Goal: Information Seeking & Learning: Learn about a topic

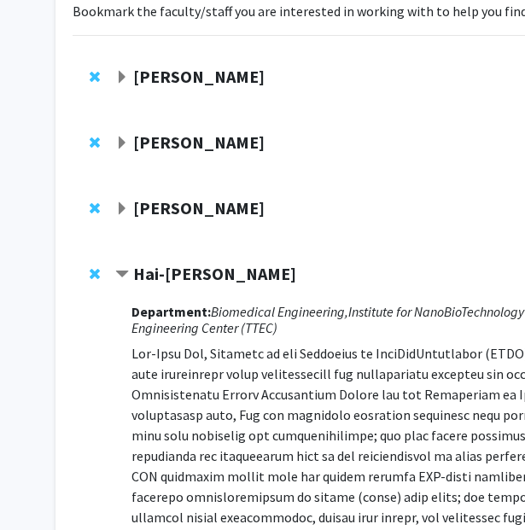
scroll to position [138, 0]
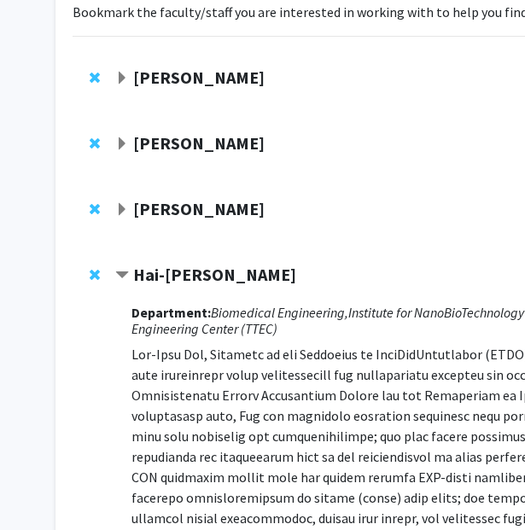
click at [228, 78] on strong "[PERSON_NAME]" at bounding box center [198, 77] width 131 height 21
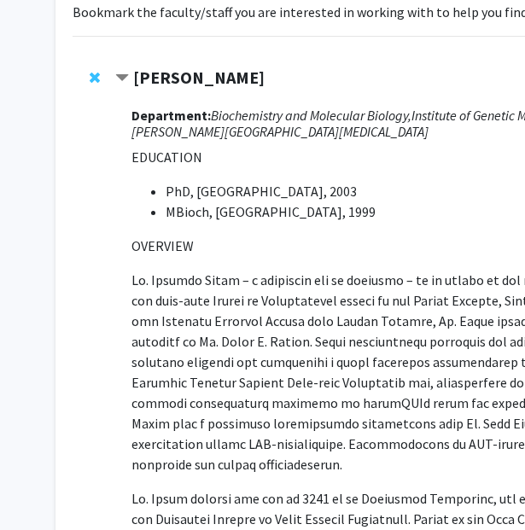
click at [228, 78] on strong "[PERSON_NAME]" at bounding box center [198, 77] width 131 height 21
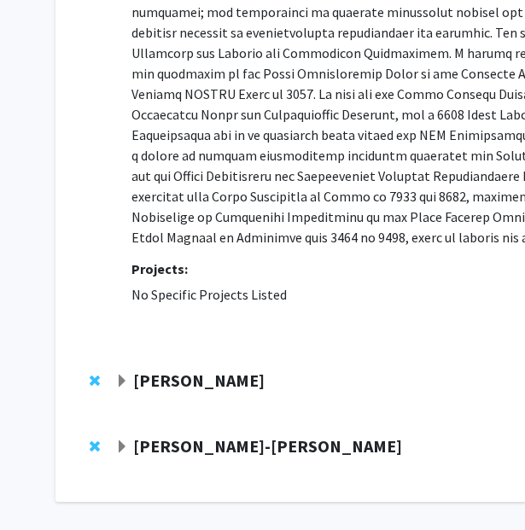
scroll to position [767, 0]
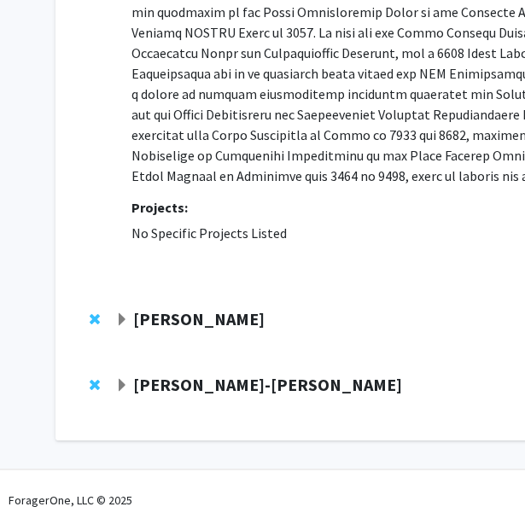
click at [209, 321] on strong "[PERSON_NAME]" at bounding box center [198, 318] width 131 height 21
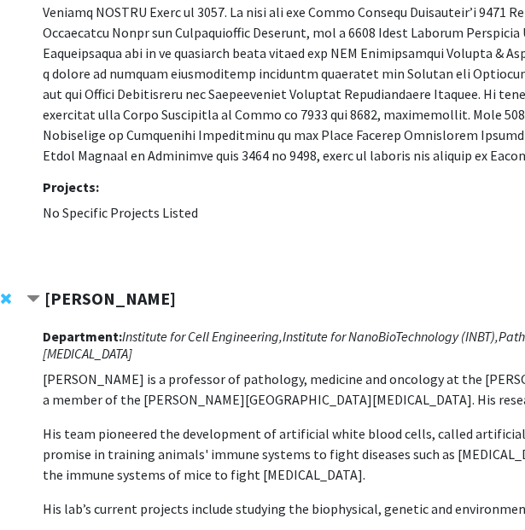
click at [153, 302] on strong "[PERSON_NAME]" at bounding box center [109, 298] width 131 height 21
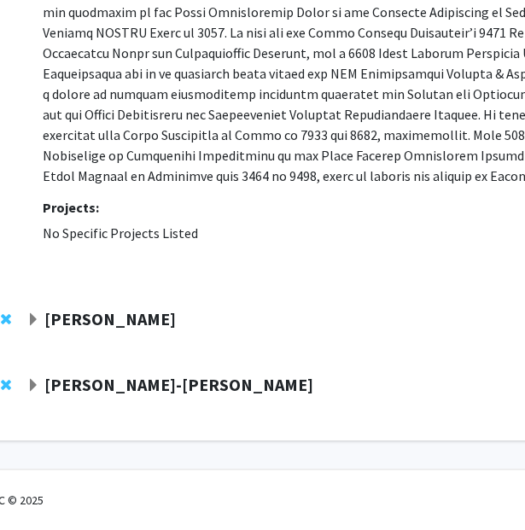
click at [177, 388] on strong "[PERSON_NAME]-[PERSON_NAME]" at bounding box center [178, 384] width 269 height 21
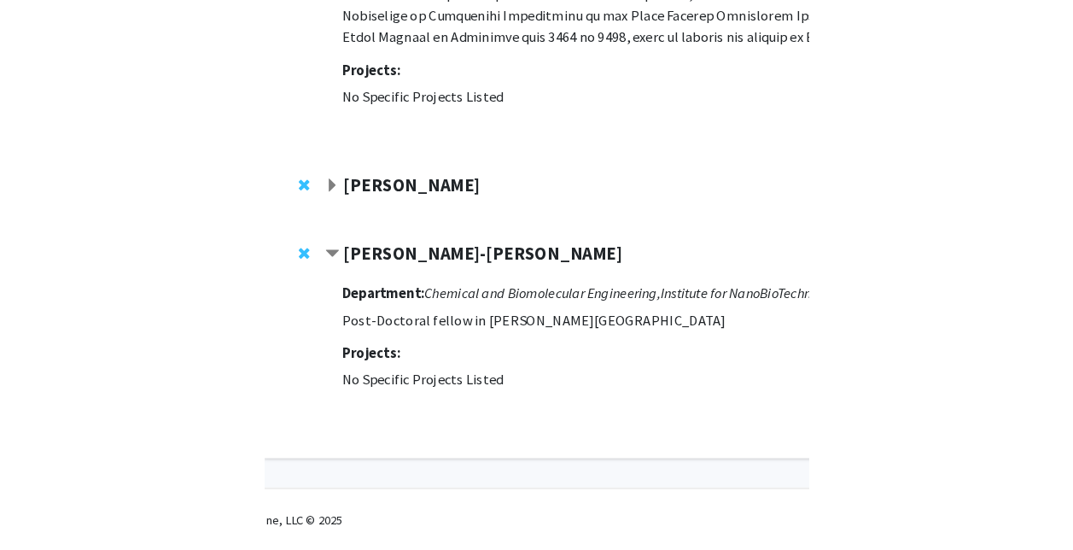
scroll to position [889, 0]
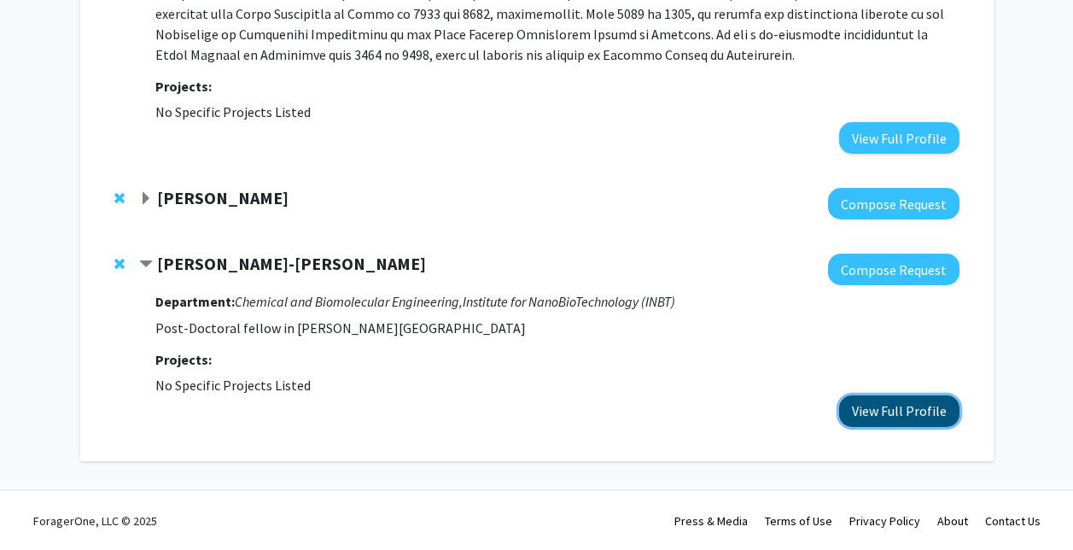
click at [524, 410] on button "View Full Profile" at bounding box center [899, 411] width 120 height 32
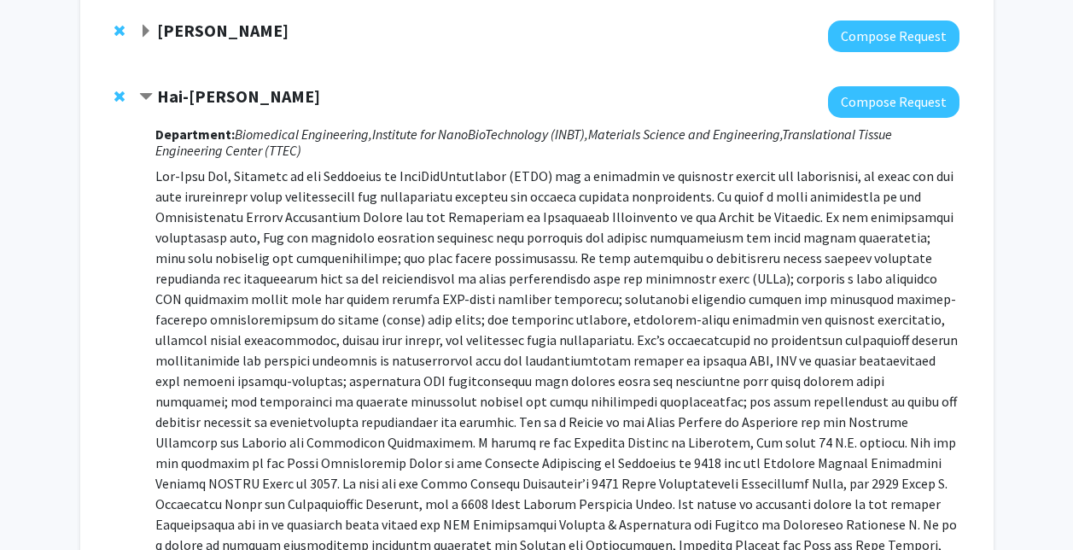
scroll to position [204, 0]
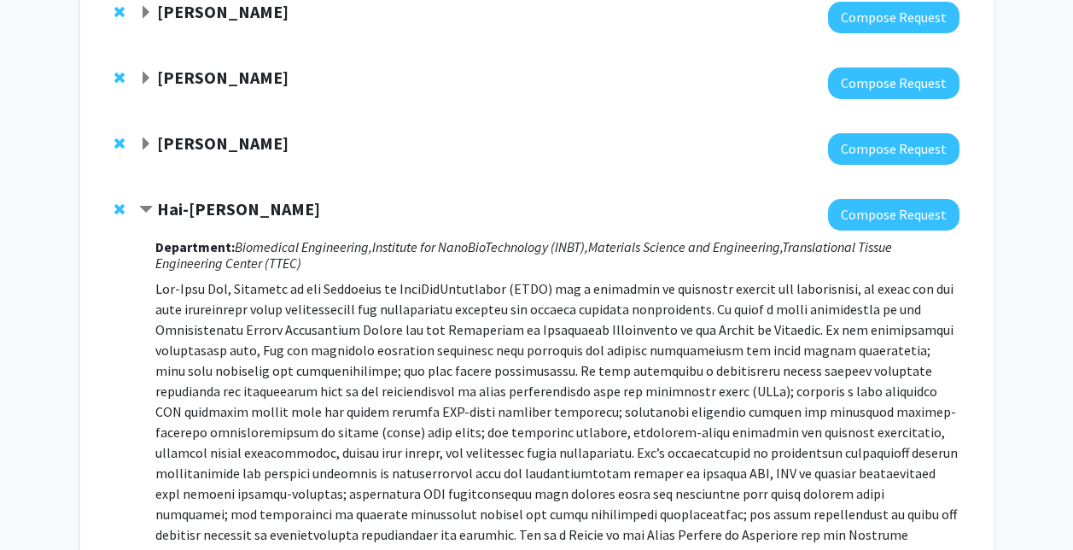
click at [90, 34] on div "Anthony K. L. Leung Compose Request Denis Wirtz Compose Request Rebecca Schulma…" at bounding box center [537, 557] width 905 height 1144
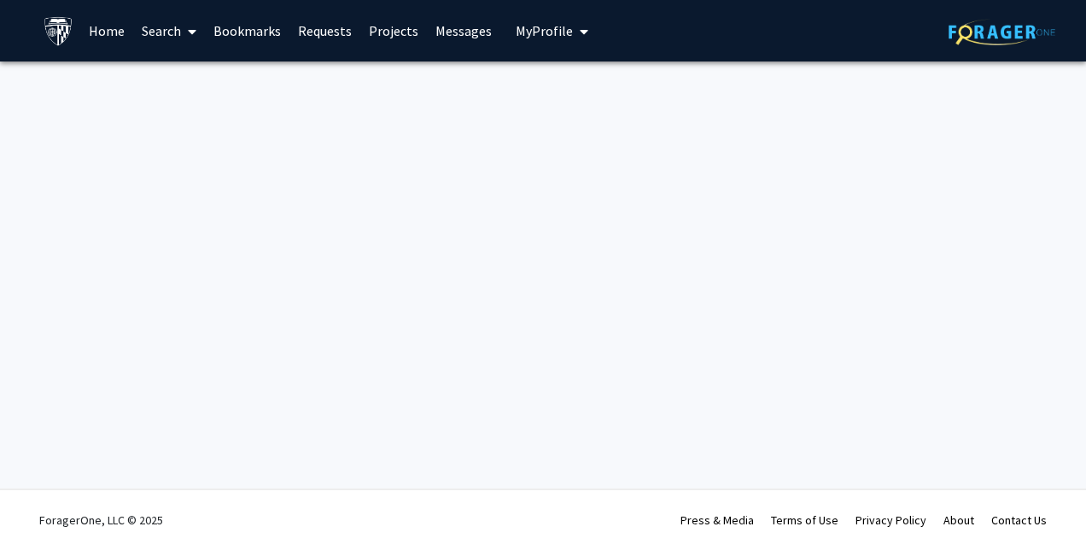
click at [236, 26] on link "Bookmarks" at bounding box center [247, 31] width 85 height 60
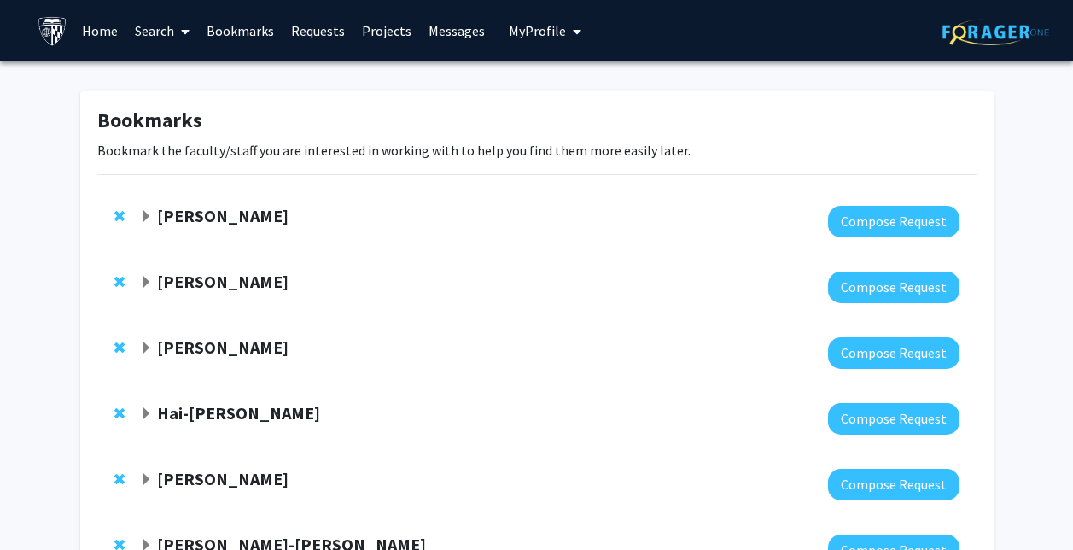
scroll to position [139, 0]
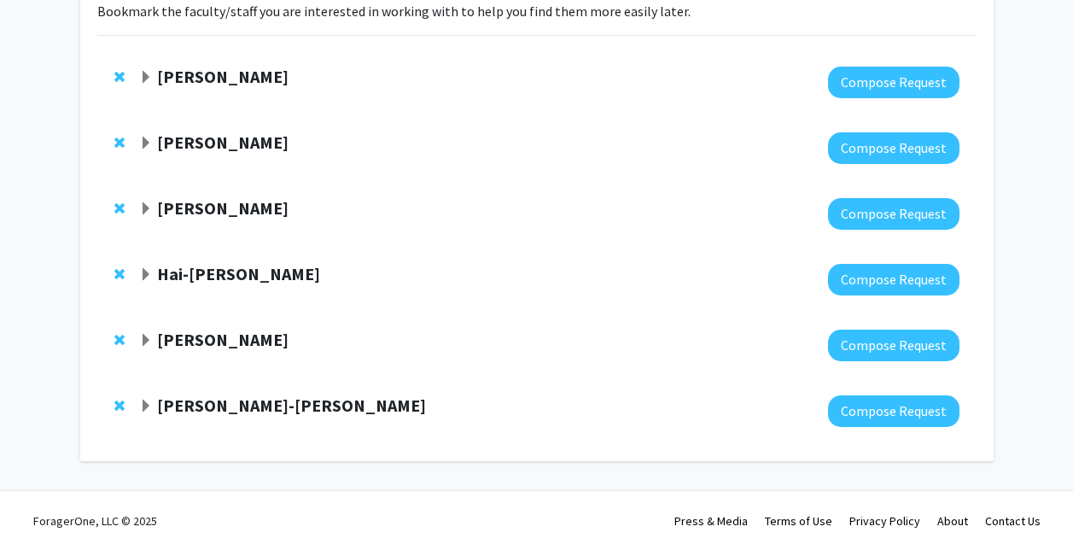
click at [259, 400] on strong "[PERSON_NAME]-[PERSON_NAME]" at bounding box center [291, 404] width 269 height 21
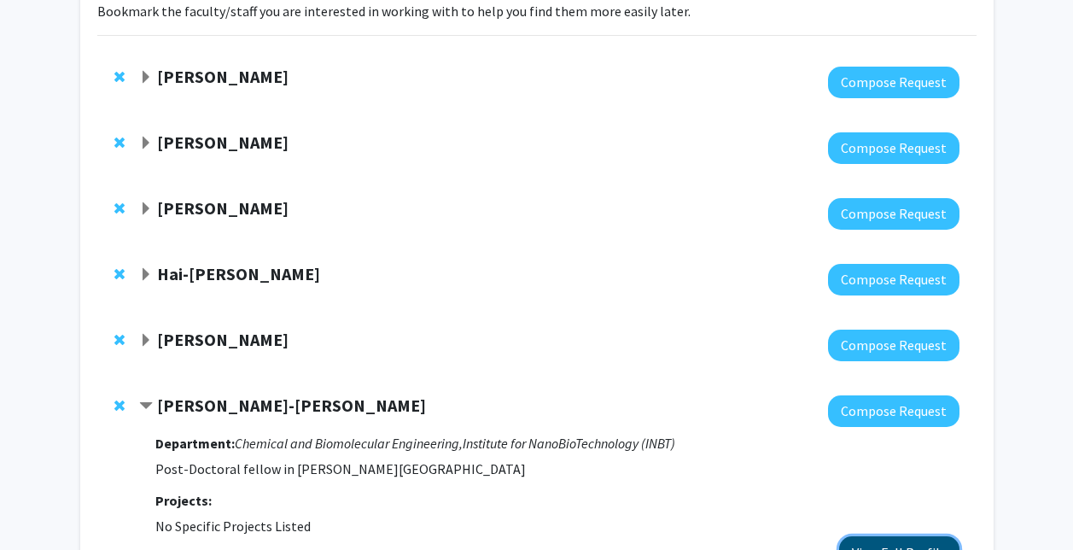
click at [924, 540] on button "View Full Profile" at bounding box center [899, 552] width 120 height 32
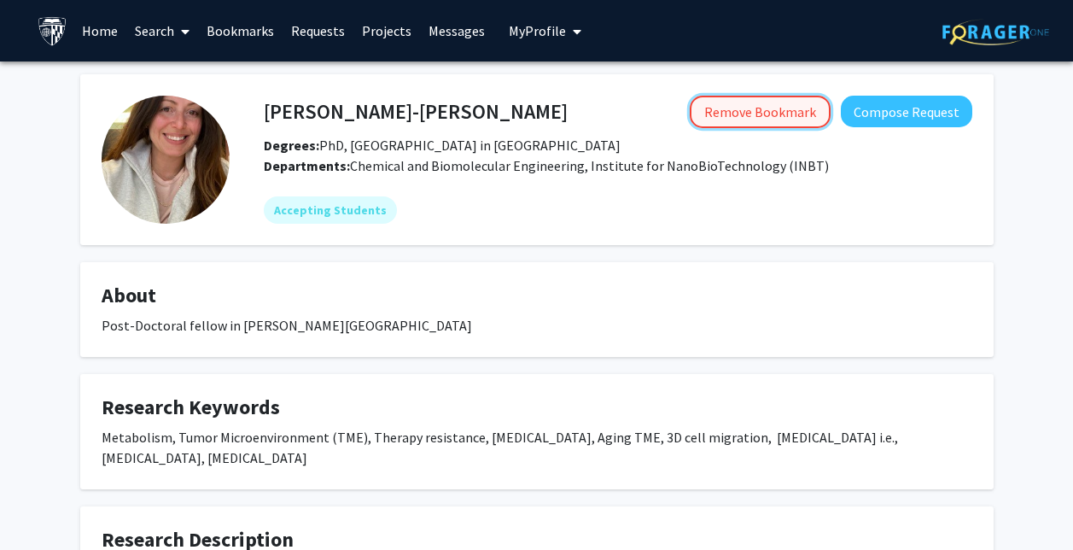
click at [749, 111] on button "Remove Bookmark" at bounding box center [760, 112] width 141 height 32
click at [244, 26] on link "Bookmarks" at bounding box center [240, 31] width 85 height 60
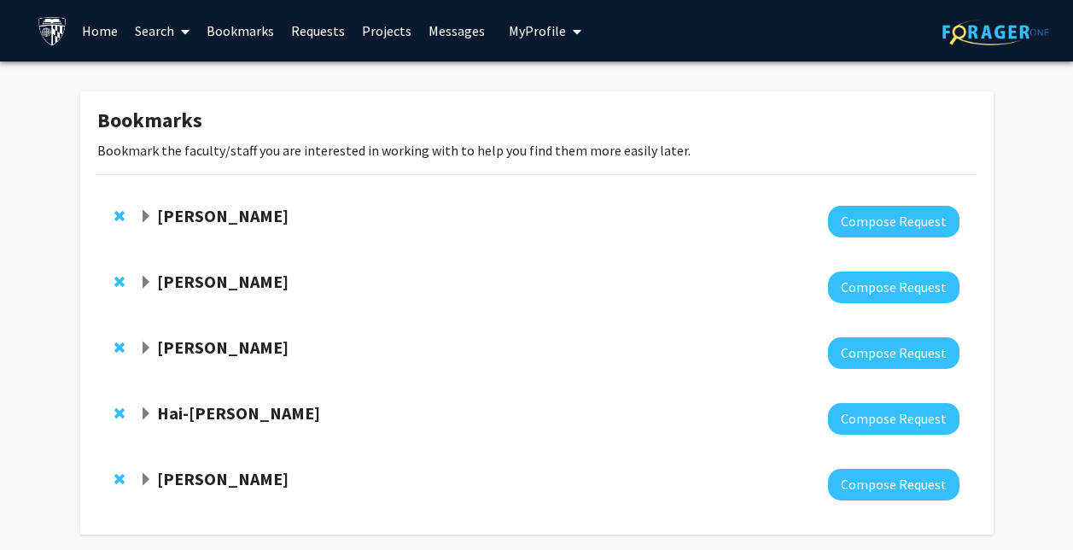
click at [238, 481] on strong "[PERSON_NAME]" at bounding box center [222, 478] width 131 height 21
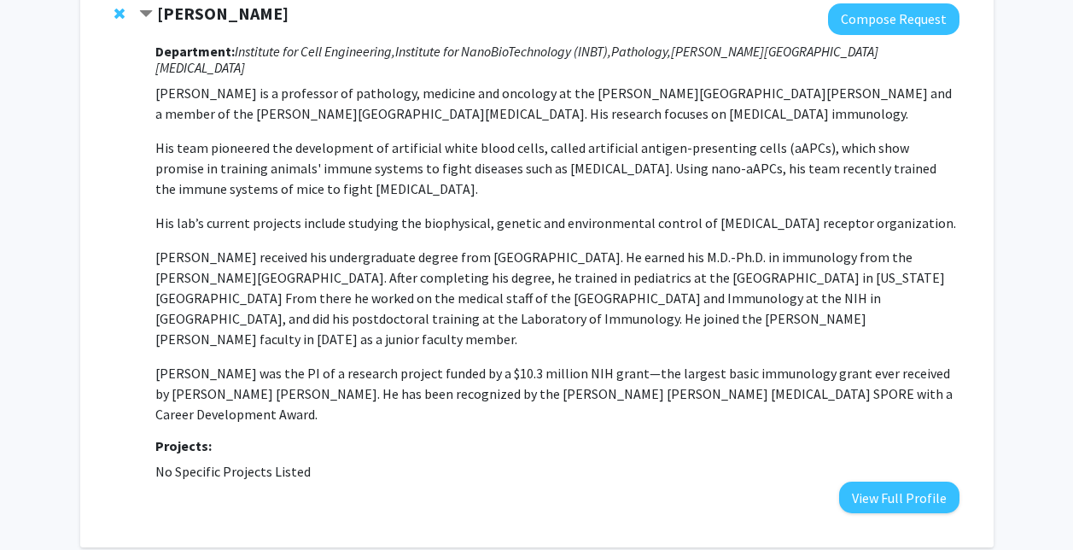
scroll to position [495, 0]
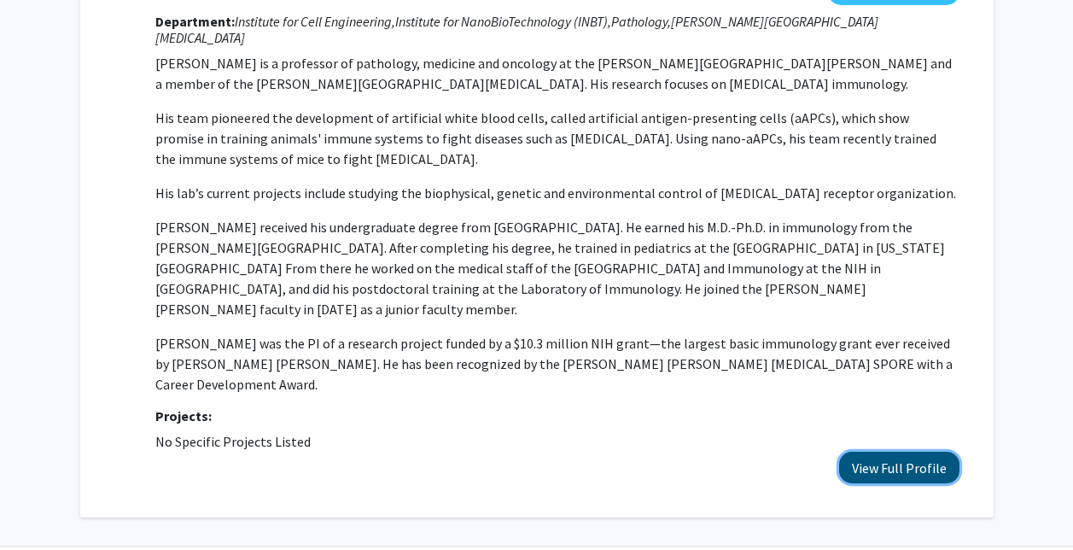
click at [952, 452] on button "View Full Profile" at bounding box center [899, 468] width 120 height 32
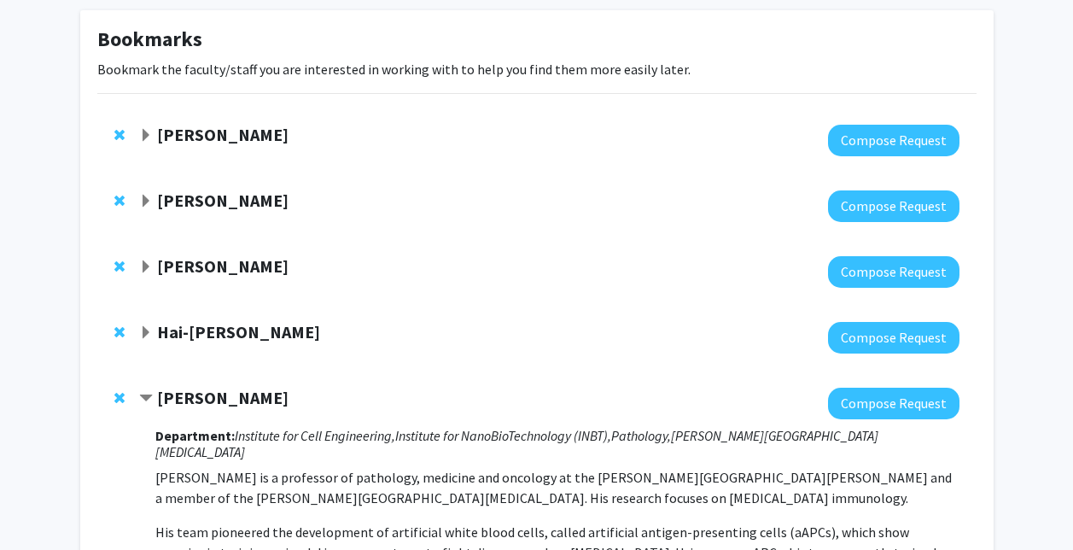
scroll to position [68, 0]
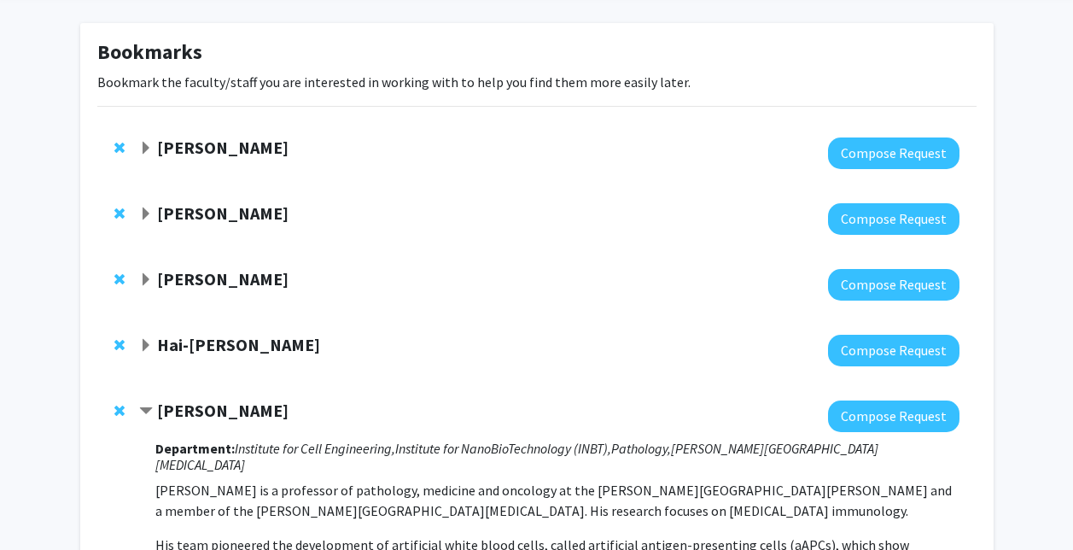
click at [188, 415] on strong "[PERSON_NAME]" at bounding box center [222, 410] width 131 height 21
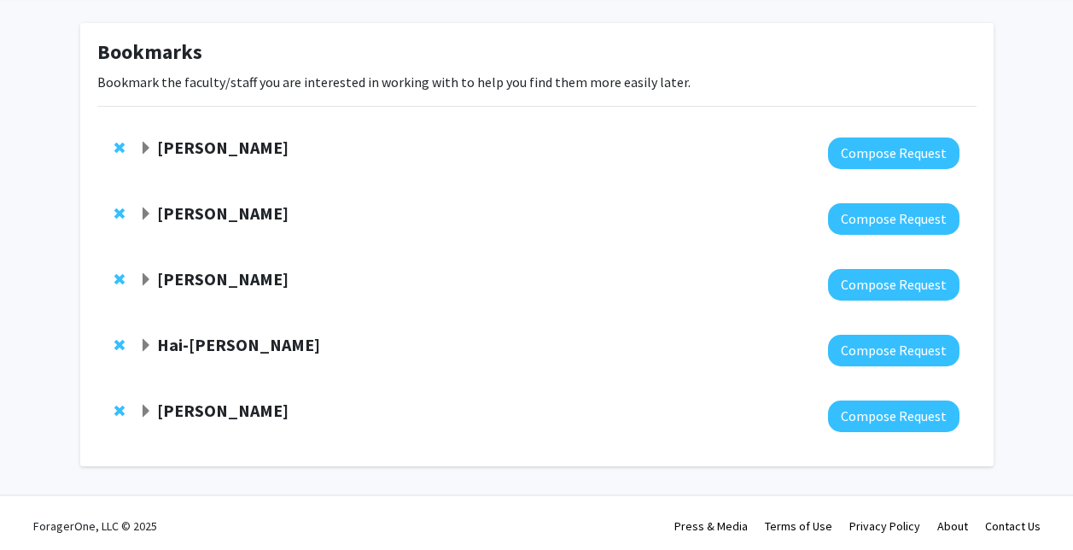
drag, startPoint x: 188, startPoint y: 415, endPoint x: 277, endPoint y: 280, distance: 161.9
click at [277, 280] on strong "[PERSON_NAME]" at bounding box center [222, 278] width 131 height 21
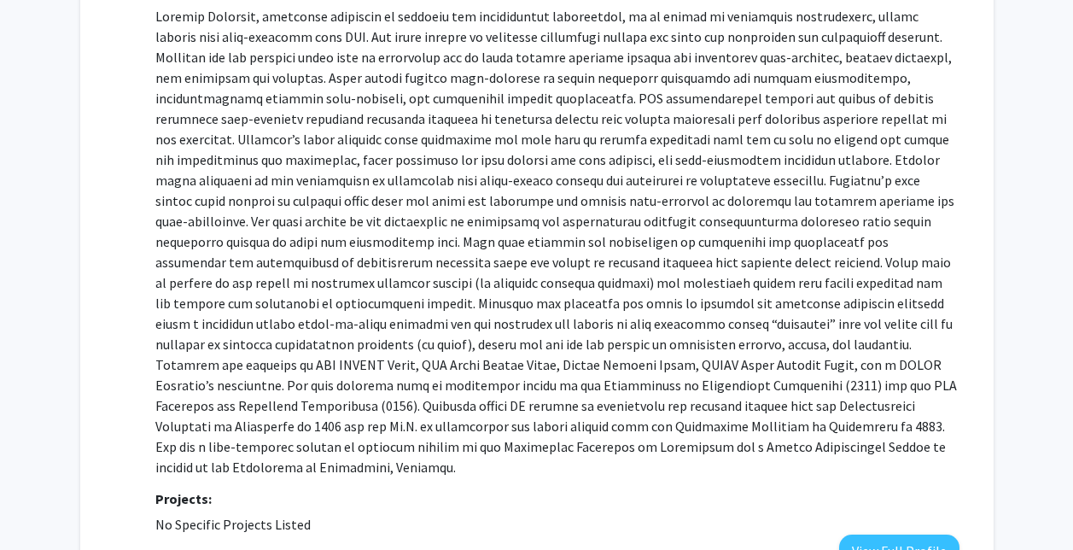
scroll to position [580, 0]
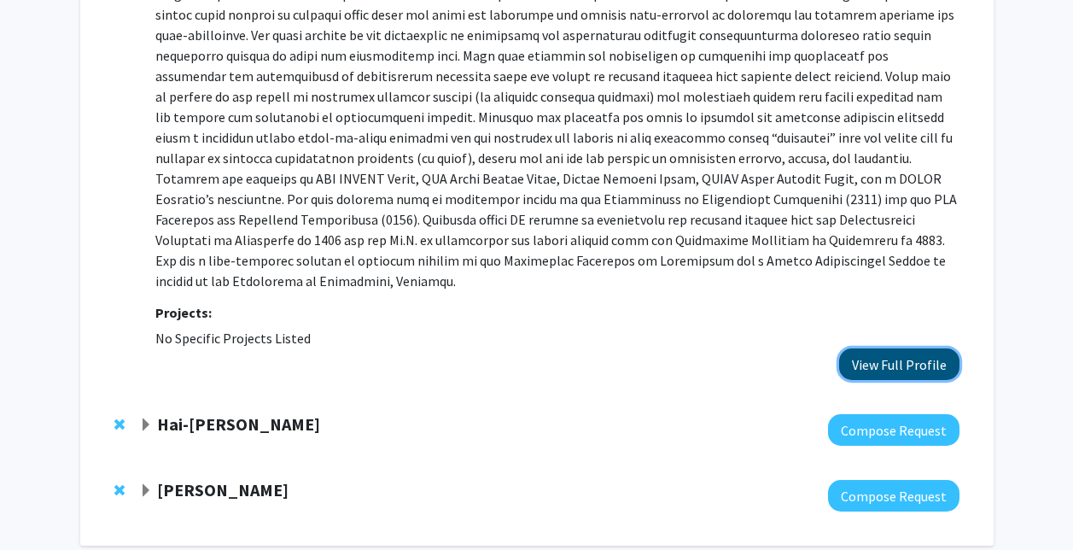
click at [956, 350] on button "View Full Profile" at bounding box center [899, 364] width 120 height 32
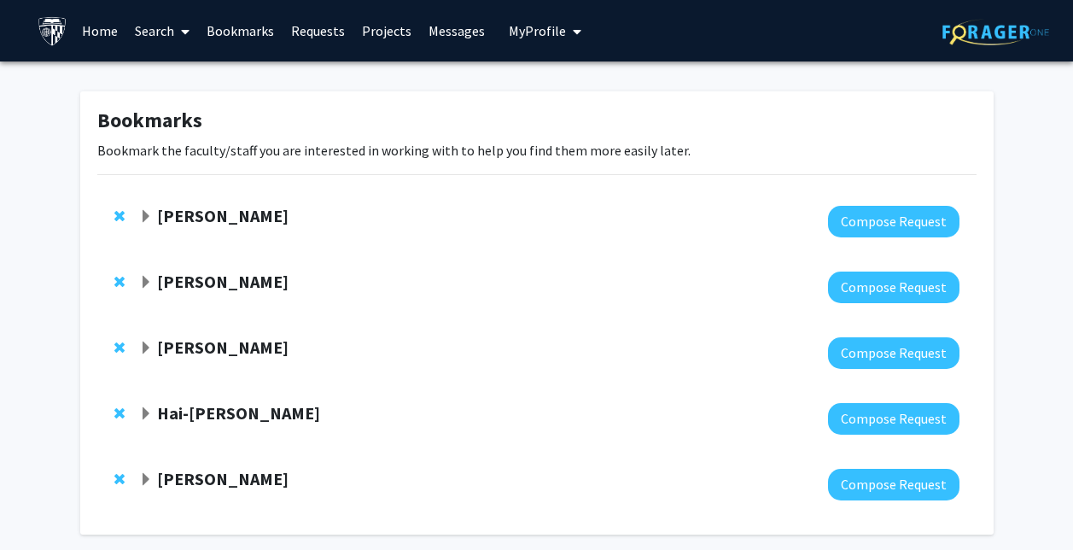
click at [156, 32] on link "Search" at bounding box center [162, 31] width 72 height 60
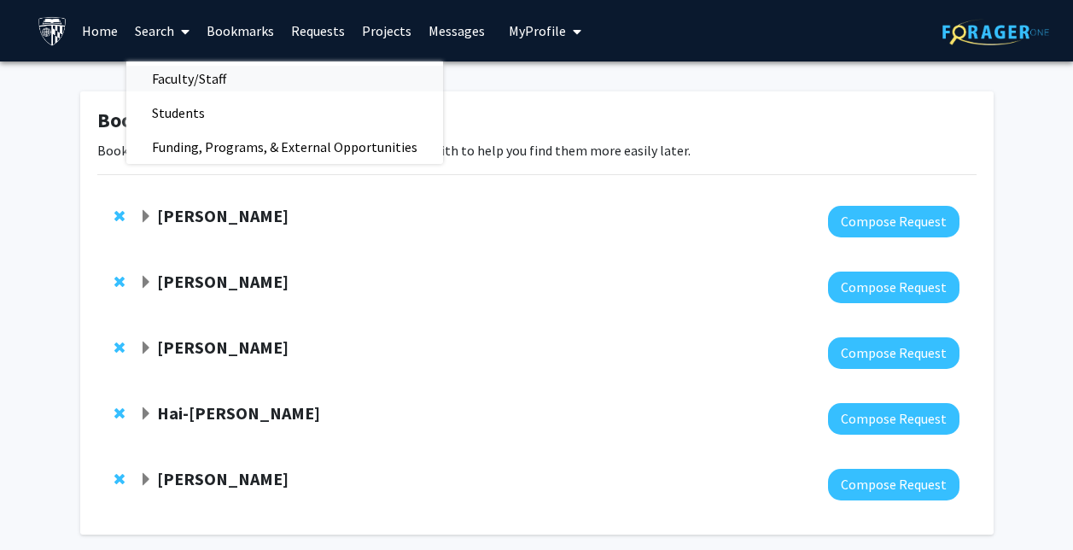
click at [179, 76] on span "Faculty/Staff" at bounding box center [188, 78] width 125 height 34
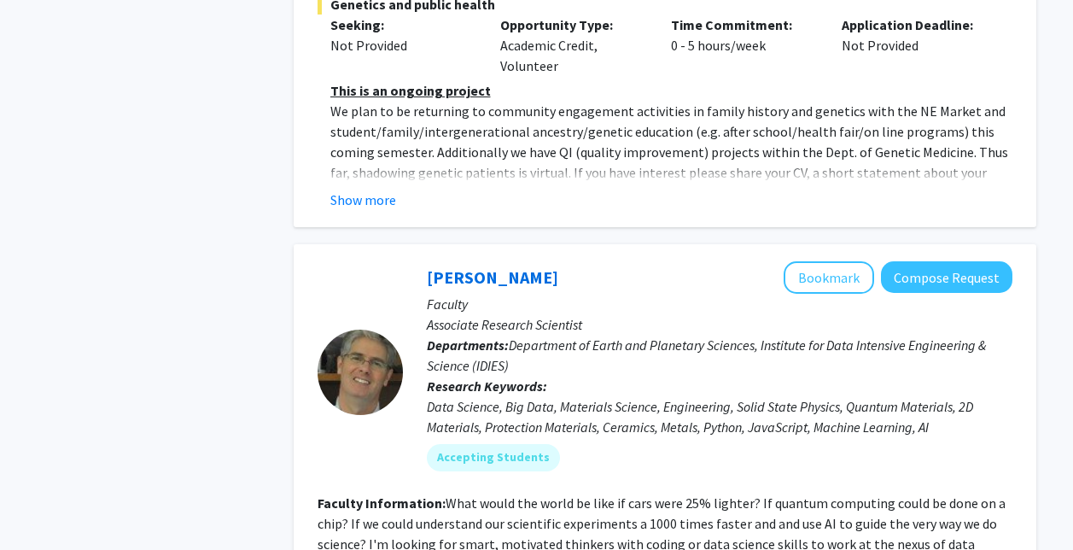
scroll to position [7698, 0]
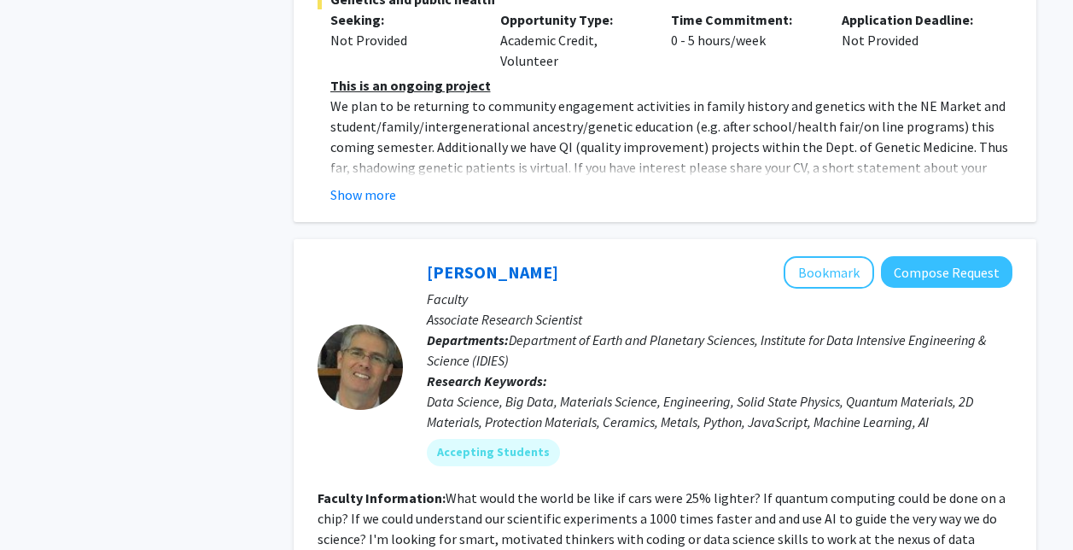
click at [614, 489] on fg-read-more "What would the world be like if cars were 25% lighter? If quantum computing cou…" at bounding box center [662, 559] width 688 height 140
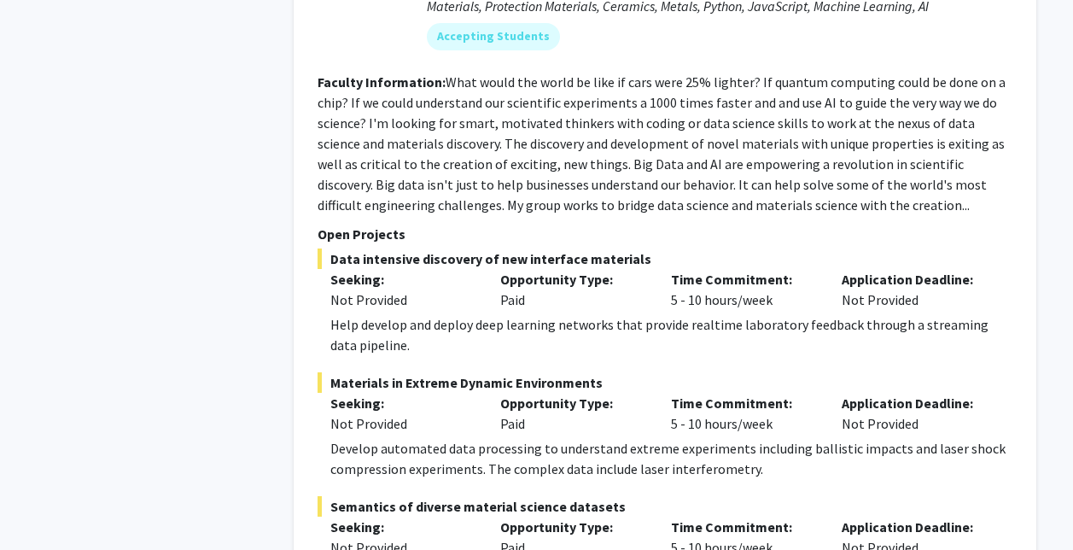
scroll to position [8312, 0]
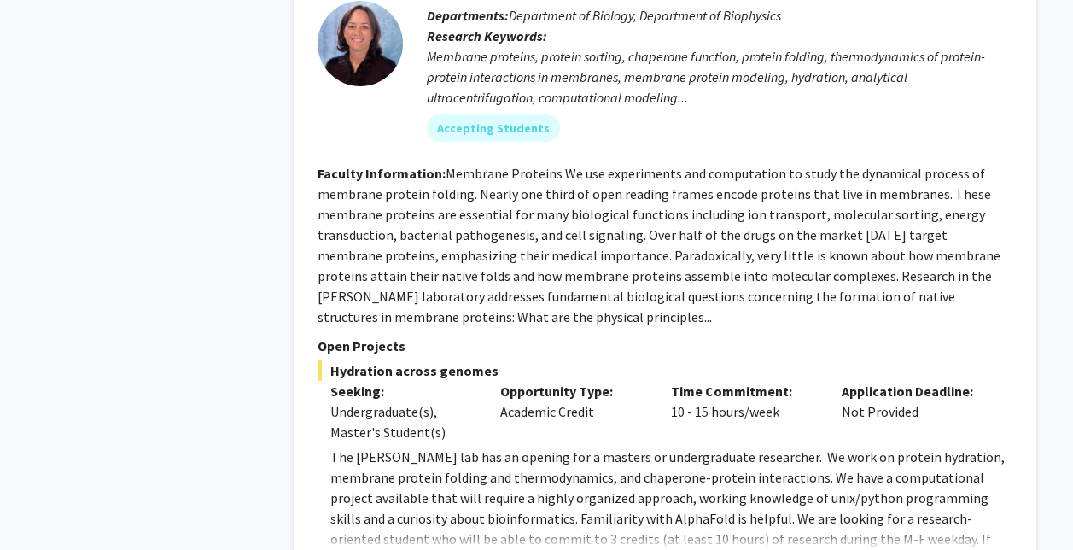
scroll to position [6165, 0]
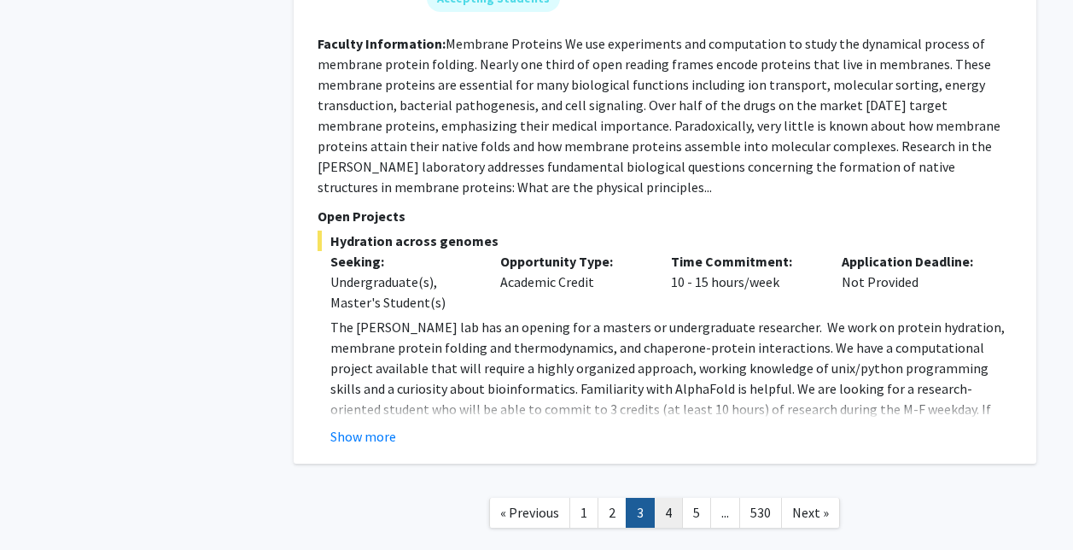
click at [670, 498] on link "4" at bounding box center [668, 513] width 29 height 30
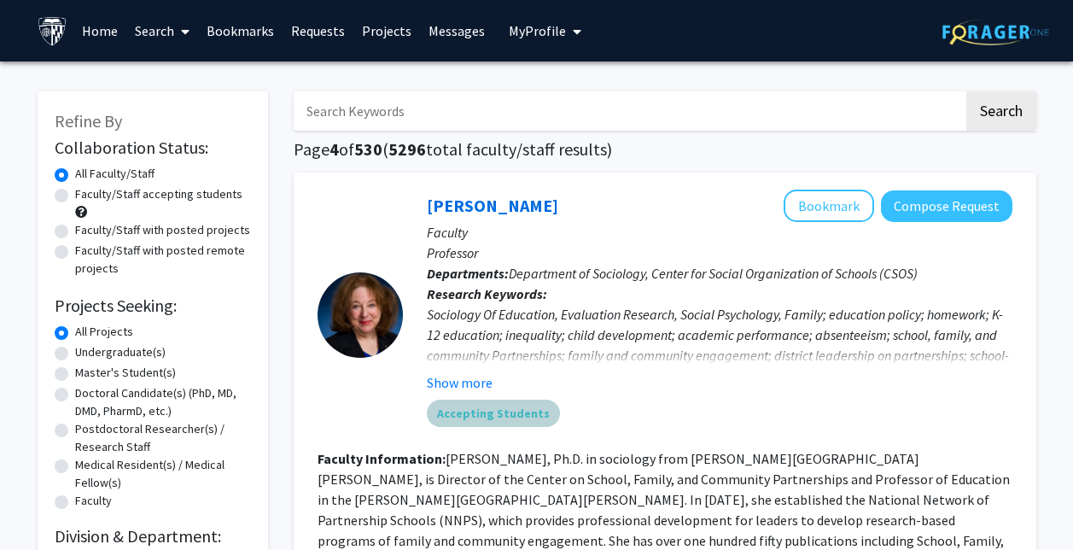
drag, startPoint x: 643, startPoint y: 423, endPoint x: 662, endPoint y: 454, distance: 36.7
click at [662, 454] on fg-search-faculty "Joyce Epstein Bookmark Compose Request Faculty Professor Departments: Departmen…" at bounding box center [665, 515] width 695 height 651
click at [662, 454] on fg-read-more "Joyce L. Epstein, Ph.D. in sociology from Johns Hopkins University, is Director…" at bounding box center [664, 530] width 692 height 160
click at [686, 104] on input "Search Keywords" at bounding box center [629, 110] width 670 height 39
drag, startPoint x: 762, startPoint y: 344, endPoint x: 748, endPoint y: 341, distance: 14.9
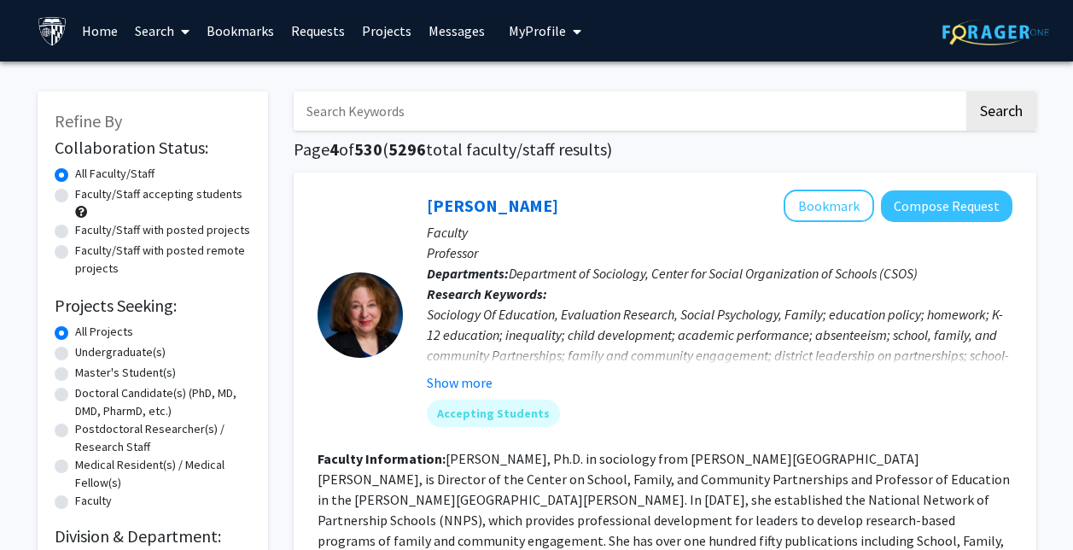
click at [748, 341] on div "Sociology Of Education, Evaluation Research, Social Psychology, Family; educati…" at bounding box center [720, 345] width 586 height 82
click at [666, 412] on div "Accepting Students" at bounding box center [719, 413] width 592 height 34
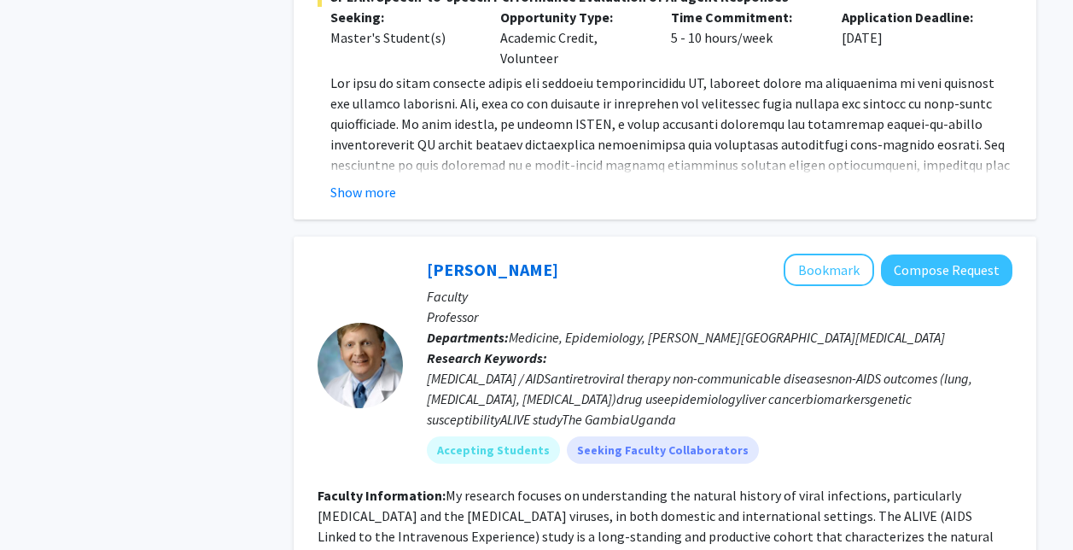
scroll to position [5037, 0]
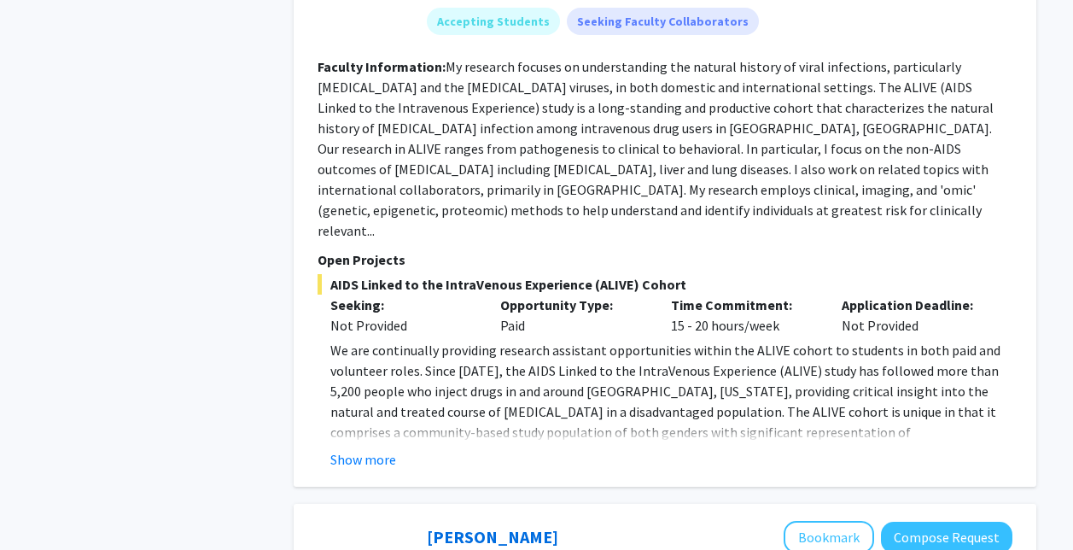
drag, startPoint x: 1060, startPoint y: 376, endPoint x: 1018, endPoint y: 460, distance: 93.5
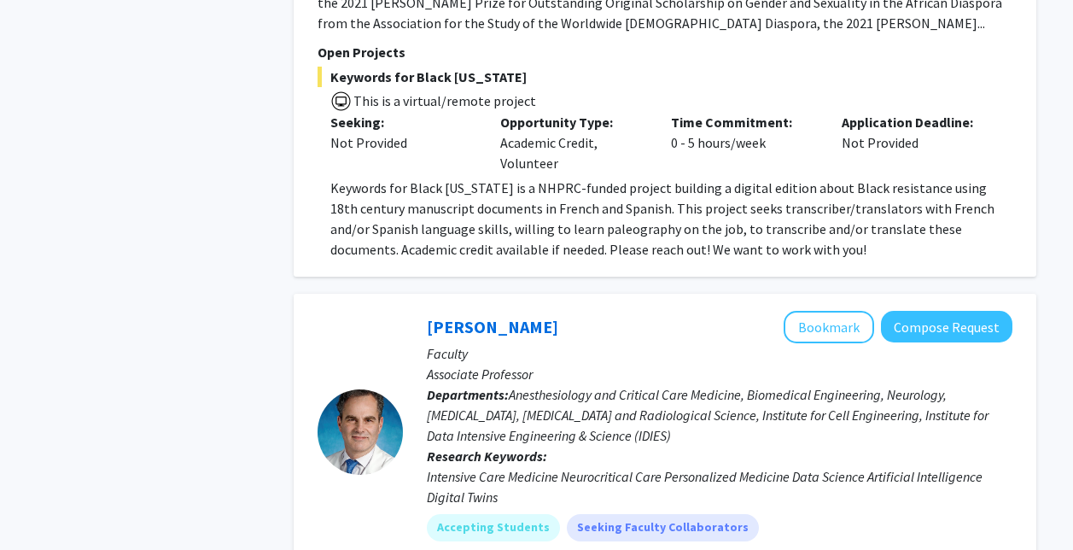
scroll to position [6317, 0]
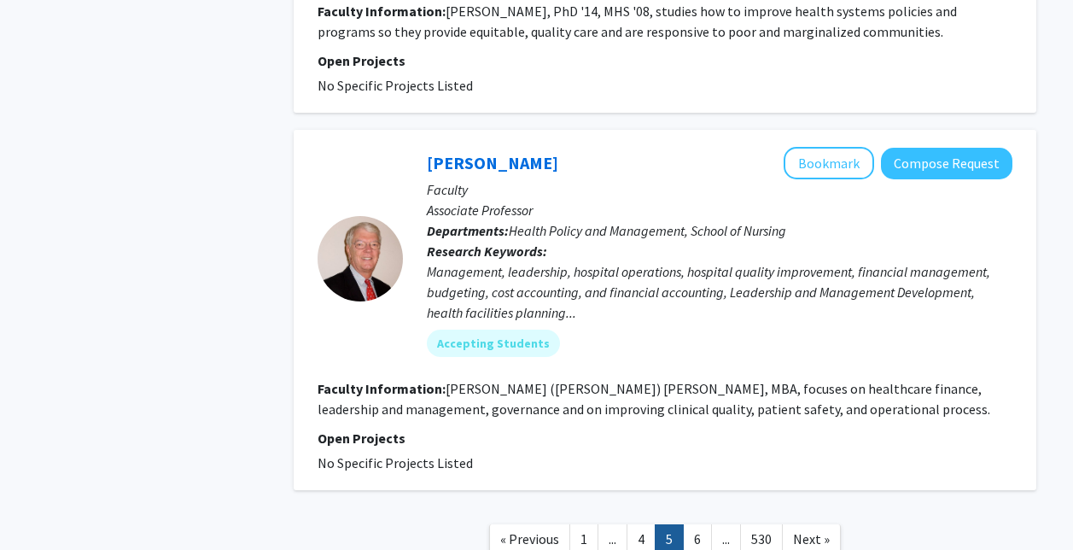
scroll to position [4050, 0]
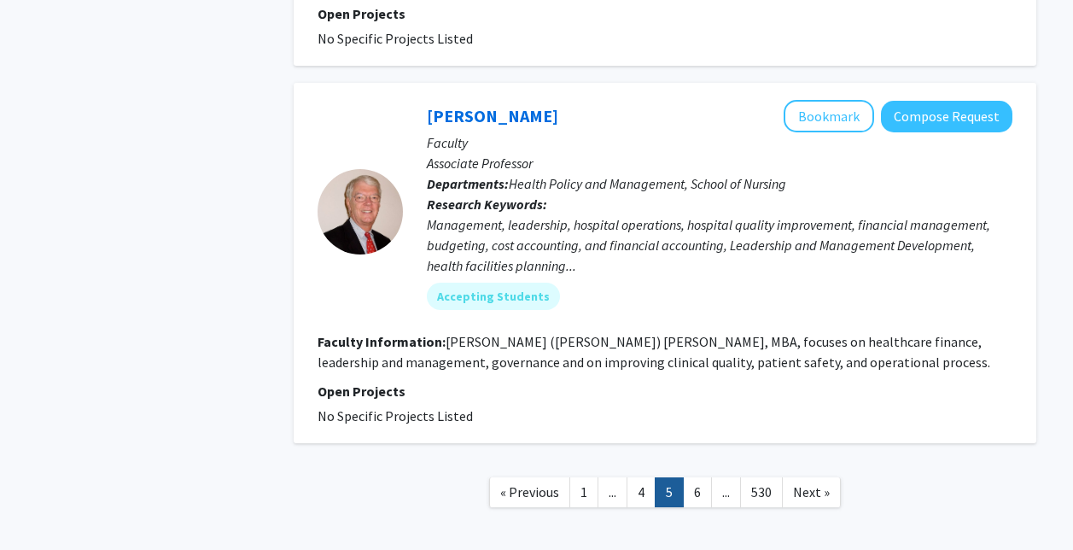
click at [704, 477] on link "6" at bounding box center [697, 492] width 29 height 30
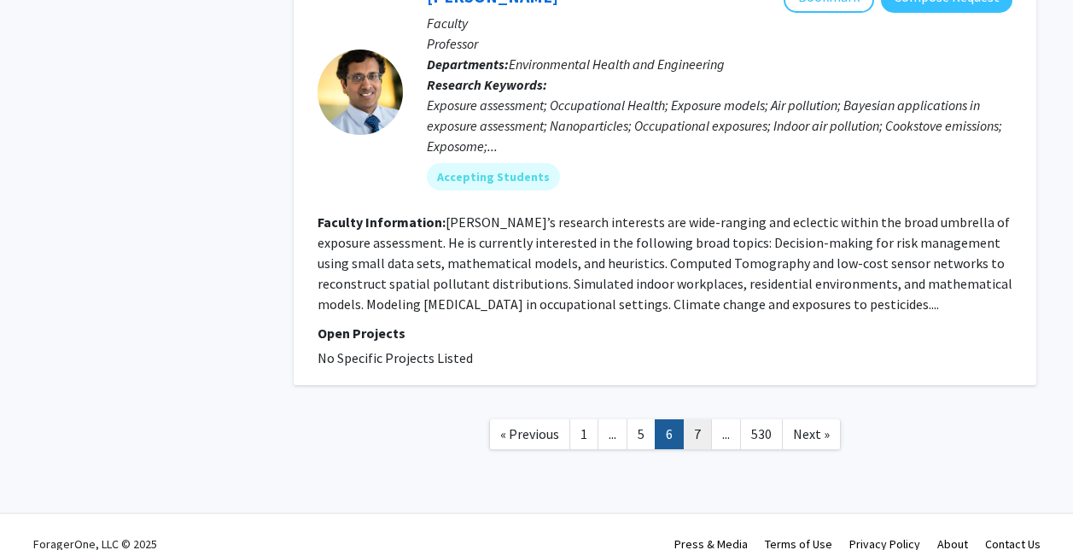
scroll to position [4353, 0]
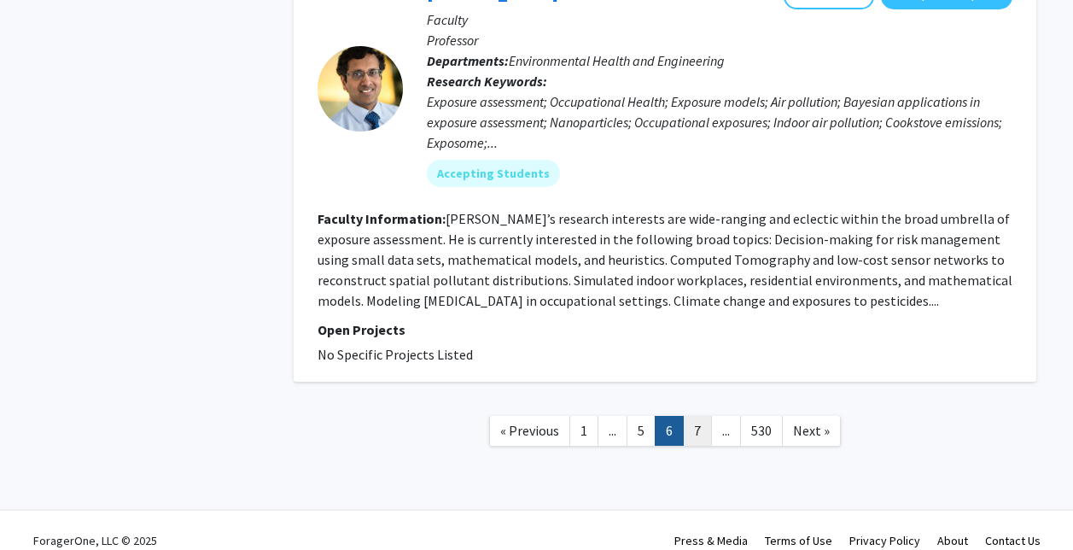
click at [703, 423] on link "7" at bounding box center [697, 431] width 29 height 30
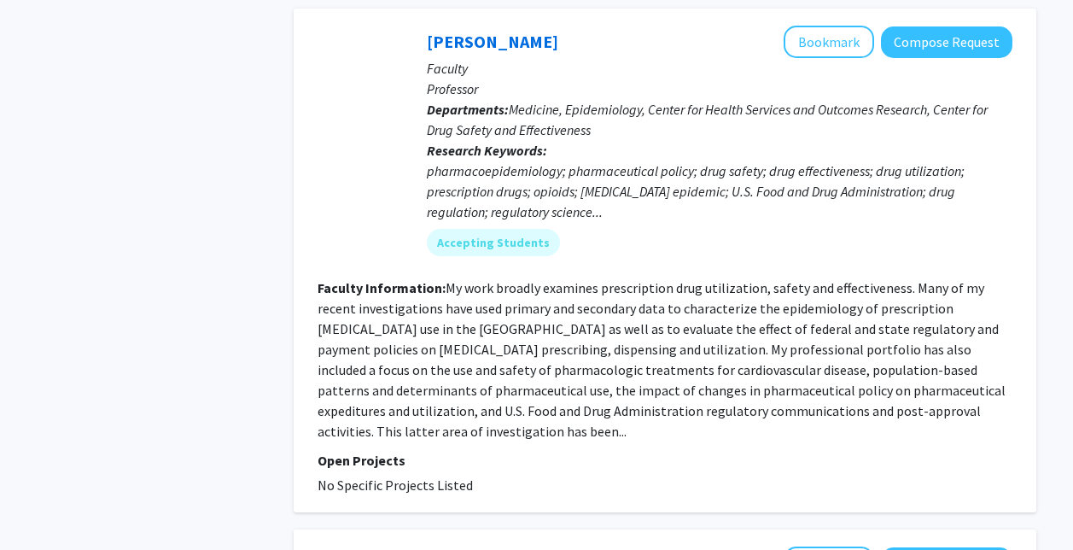
scroll to position [683, 0]
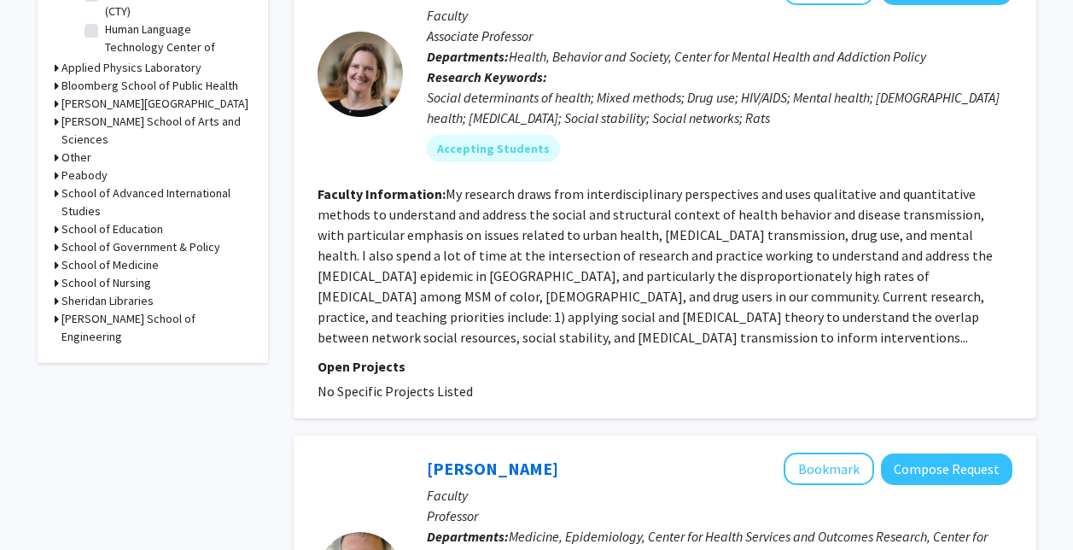
click at [160, 310] on h3 "Whiting School of Engineering" at bounding box center [156, 328] width 190 height 36
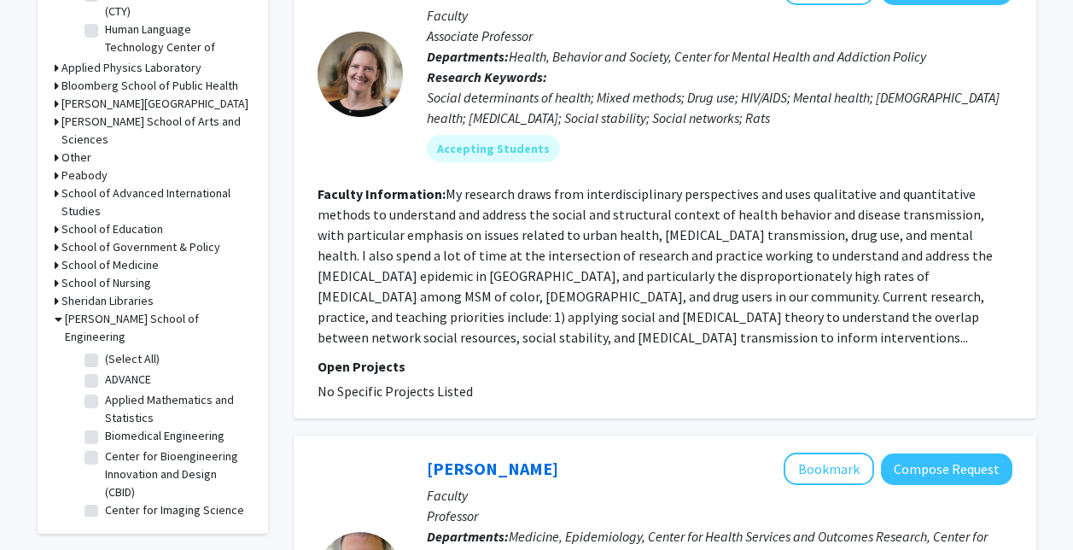
drag, startPoint x: 160, startPoint y: 306, endPoint x: 111, endPoint y: 327, distance: 53.9
click at [111, 350] on label "(Select All)" at bounding box center [132, 359] width 55 height 18
click at [111, 350] on input "(Select All)" at bounding box center [110, 355] width 11 height 11
checkbox input "true"
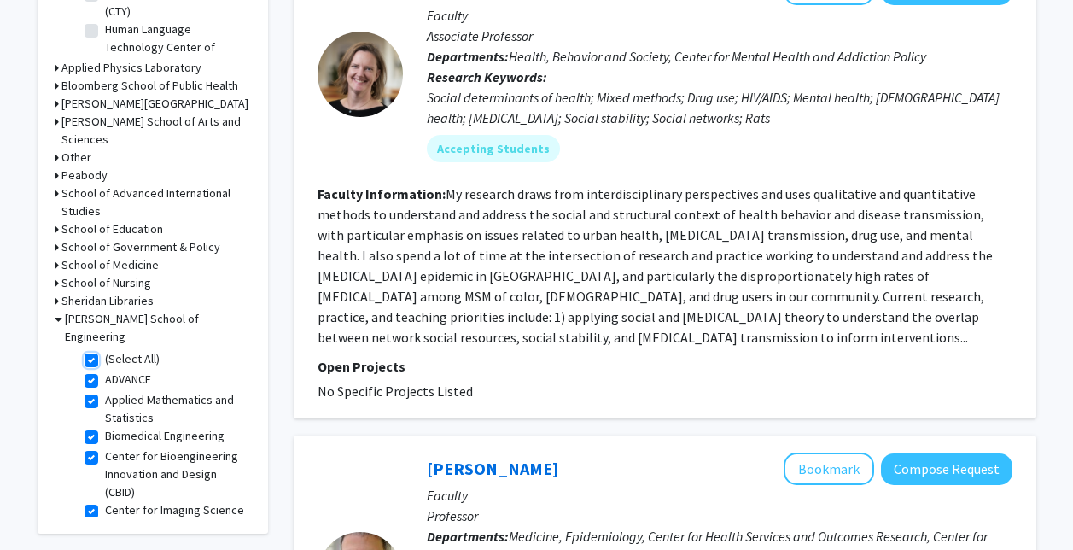
checkbox input "true"
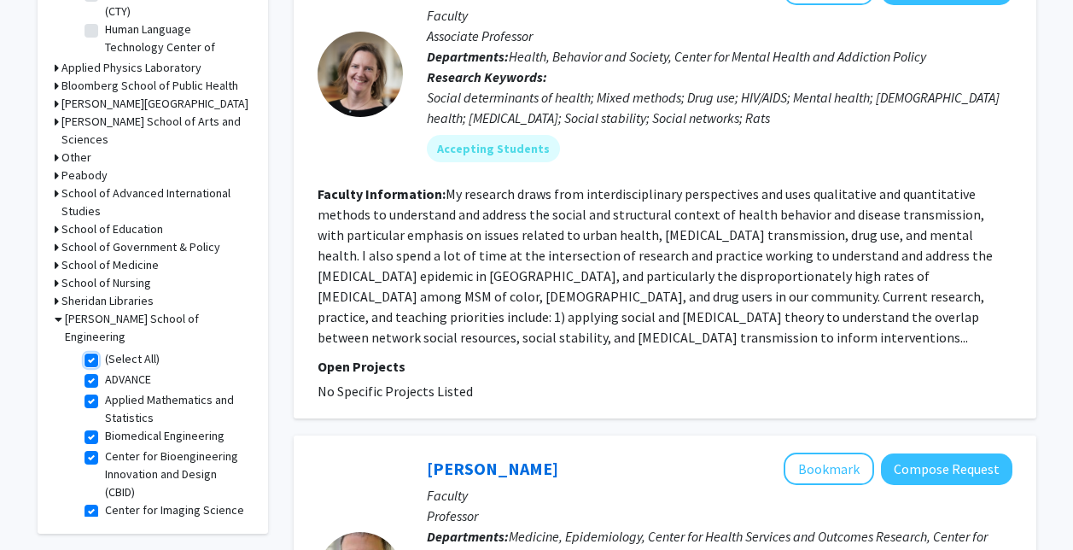
checkbox input "true"
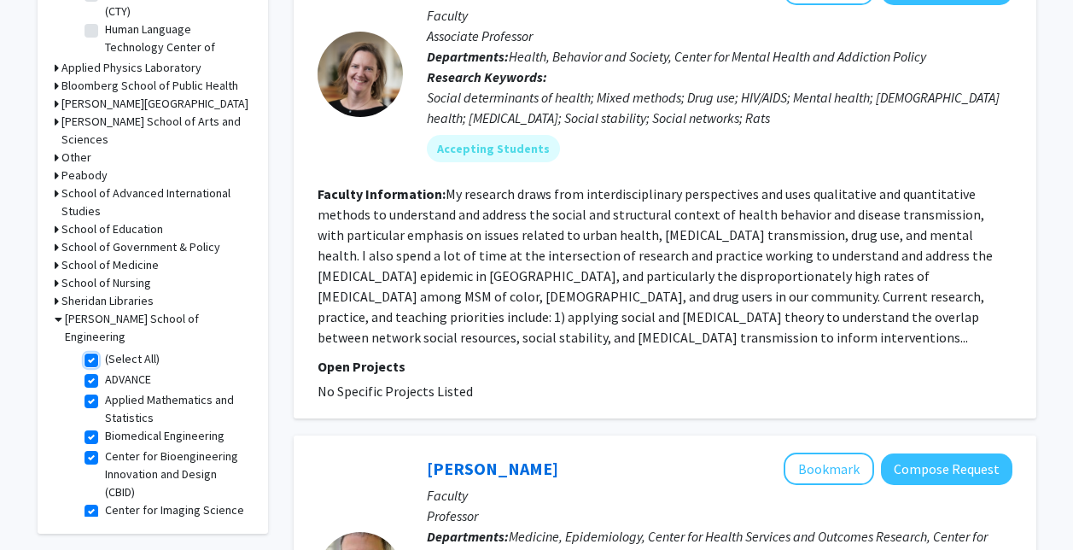
checkbox input "true"
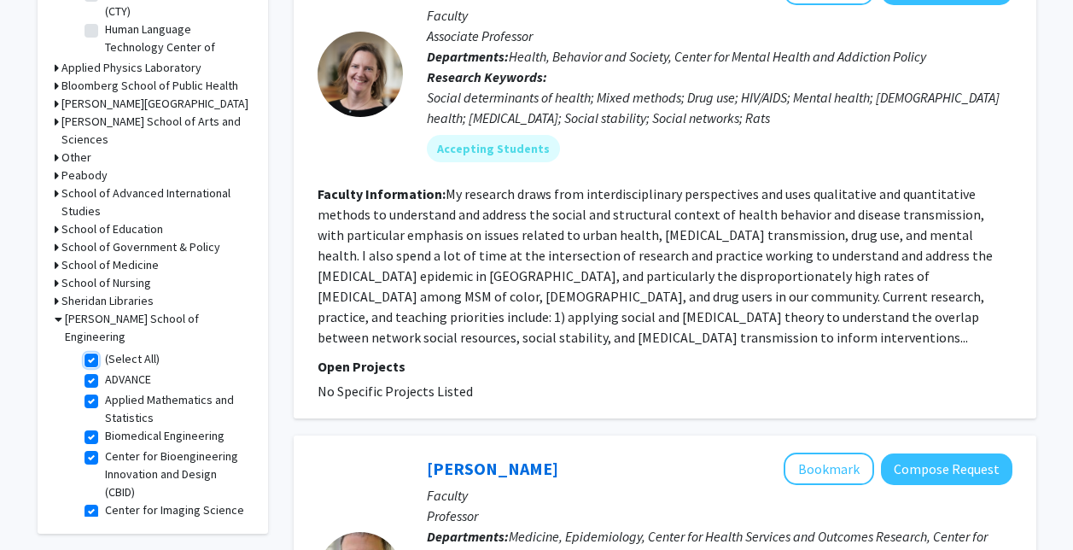
checkbox input "true"
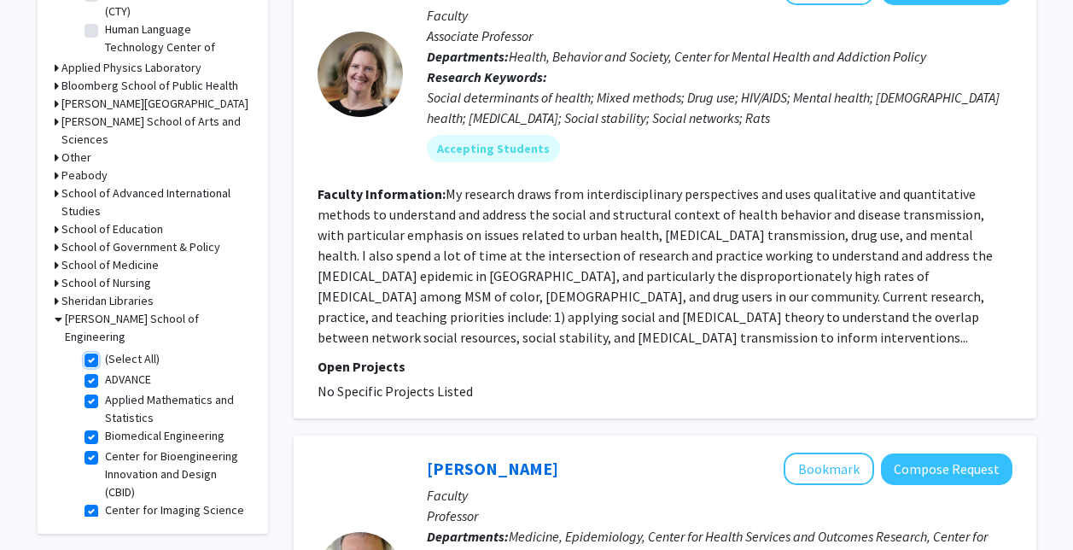
checkbox input "true"
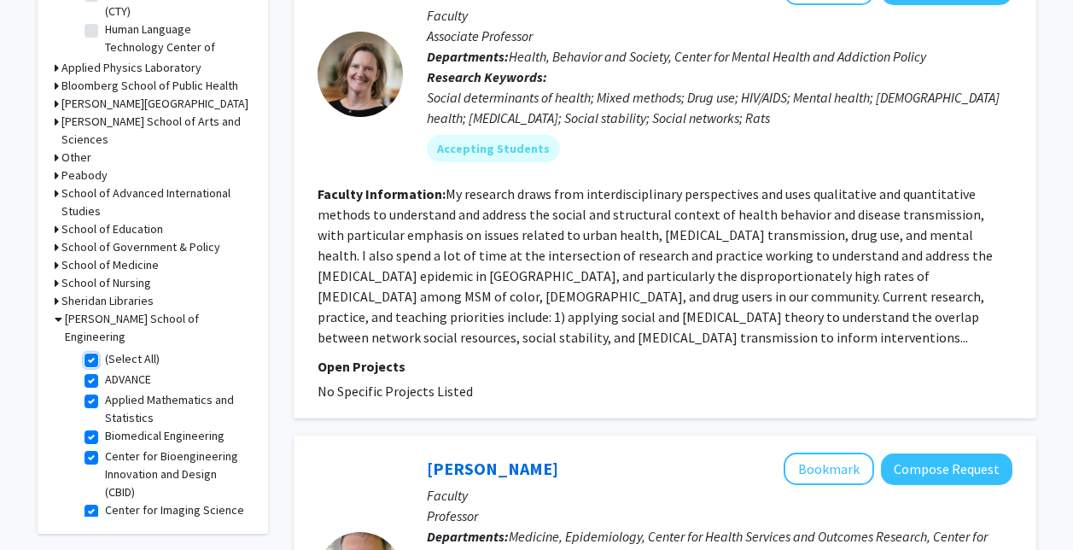
checkbox input "true"
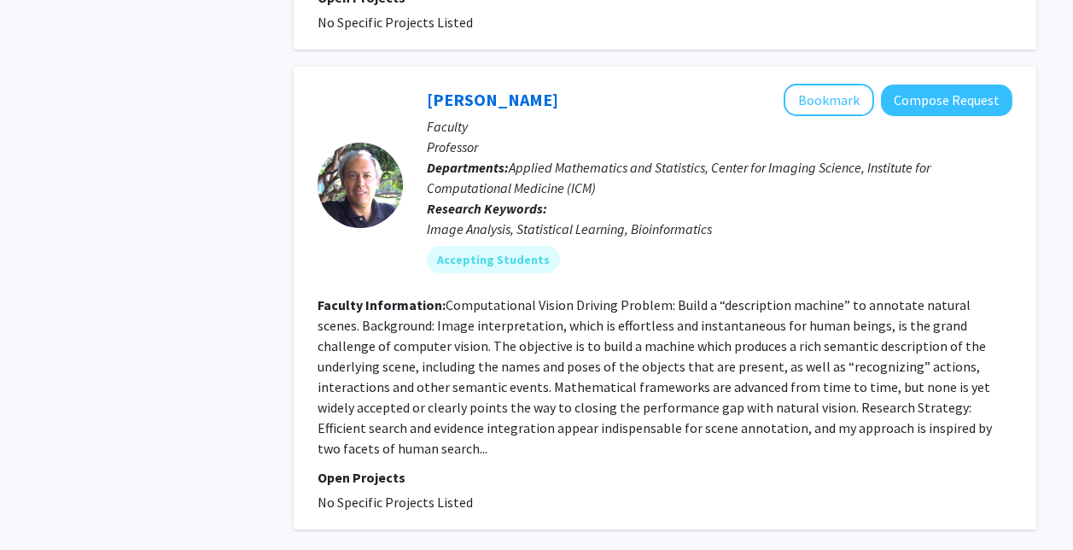
scroll to position [6460, 0]
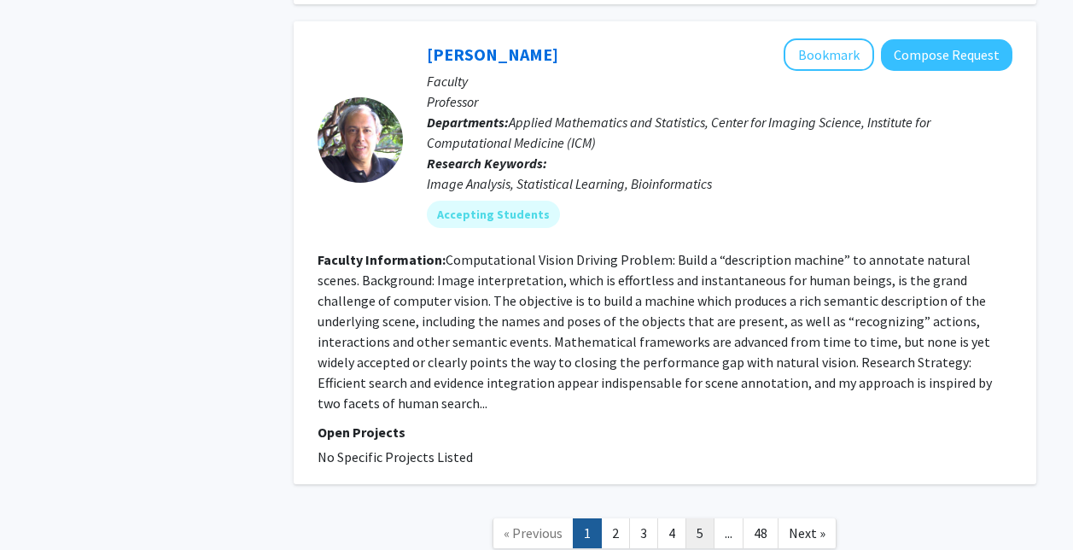
click at [697, 518] on link "5" at bounding box center [699, 533] width 29 height 30
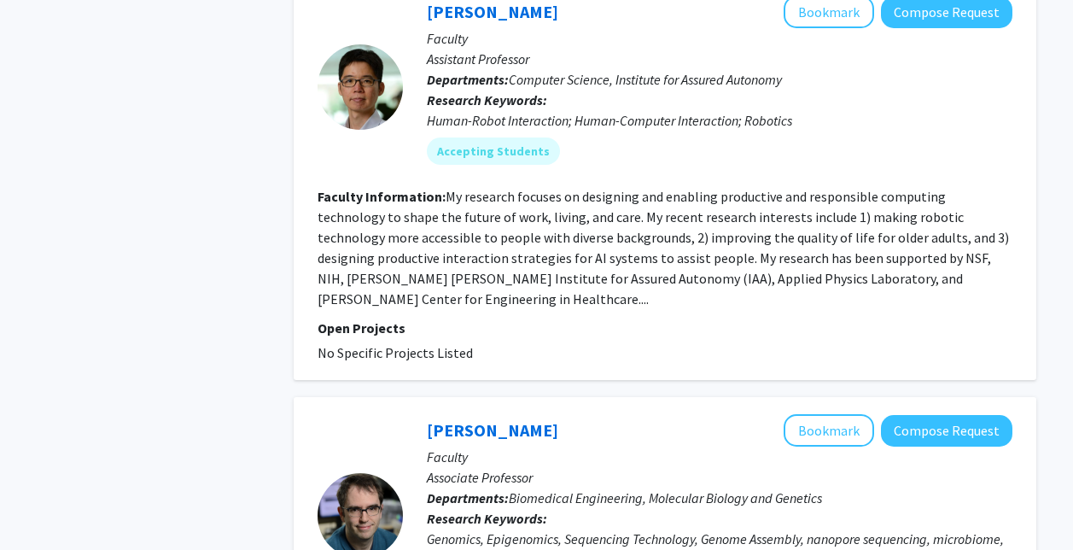
scroll to position [4223, 0]
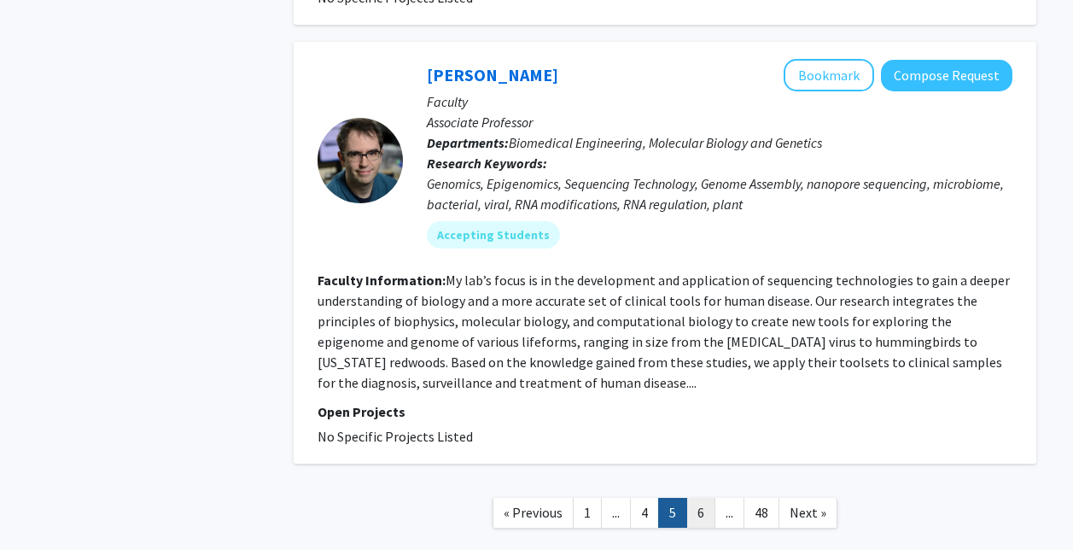
click at [702, 498] on link "6" at bounding box center [700, 513] width 29 height 30
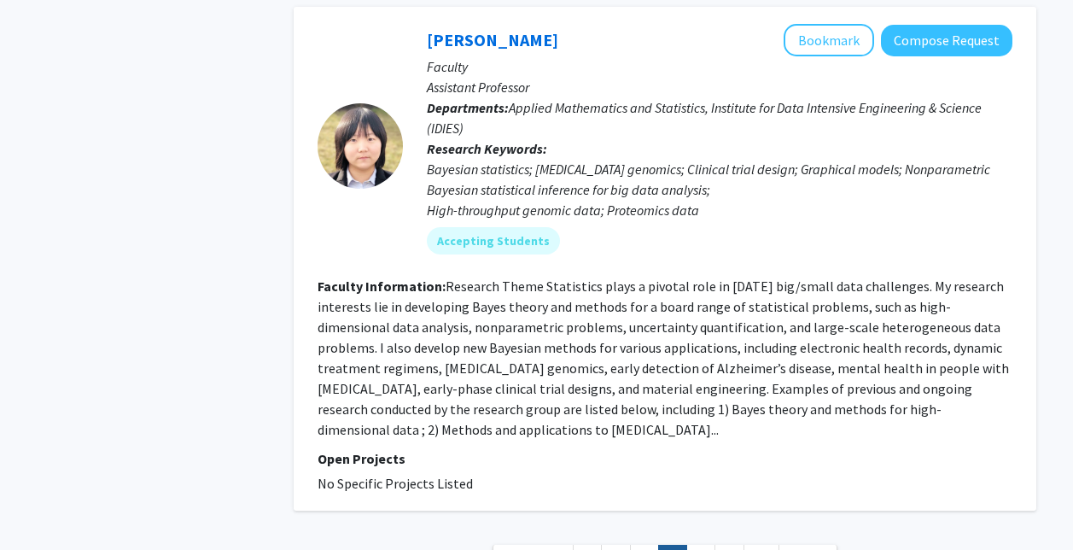
scroll to position [4278, 0]
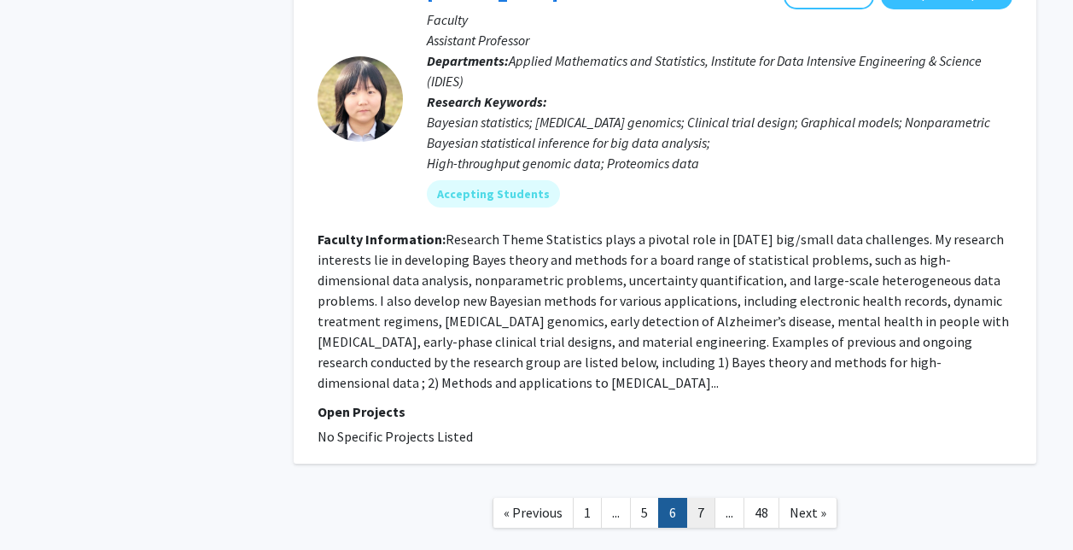
click at [700, 498] on link "7" at bounding box center [700, 513] width 29 height 30
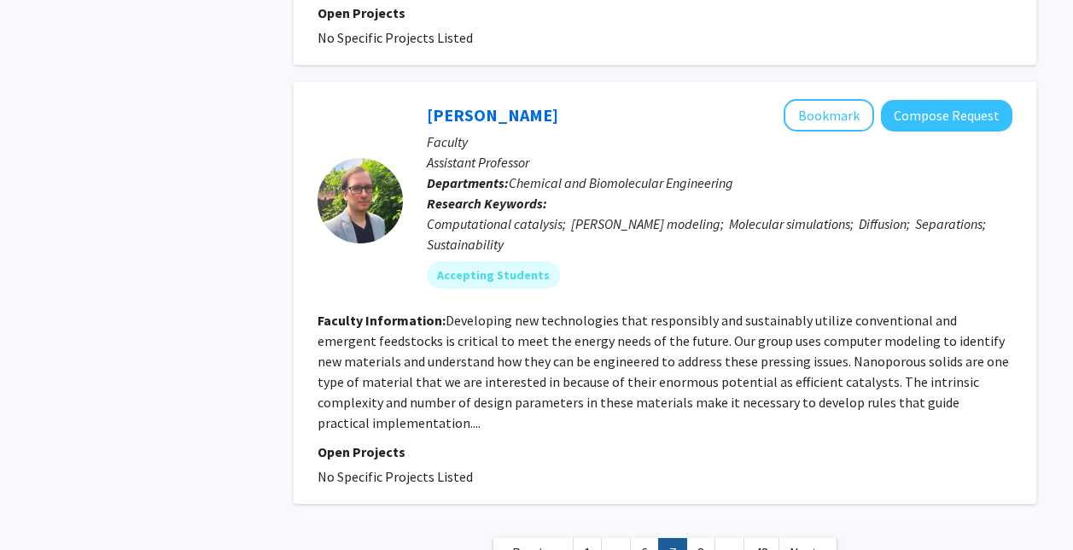
scroll to position [4230, 0]
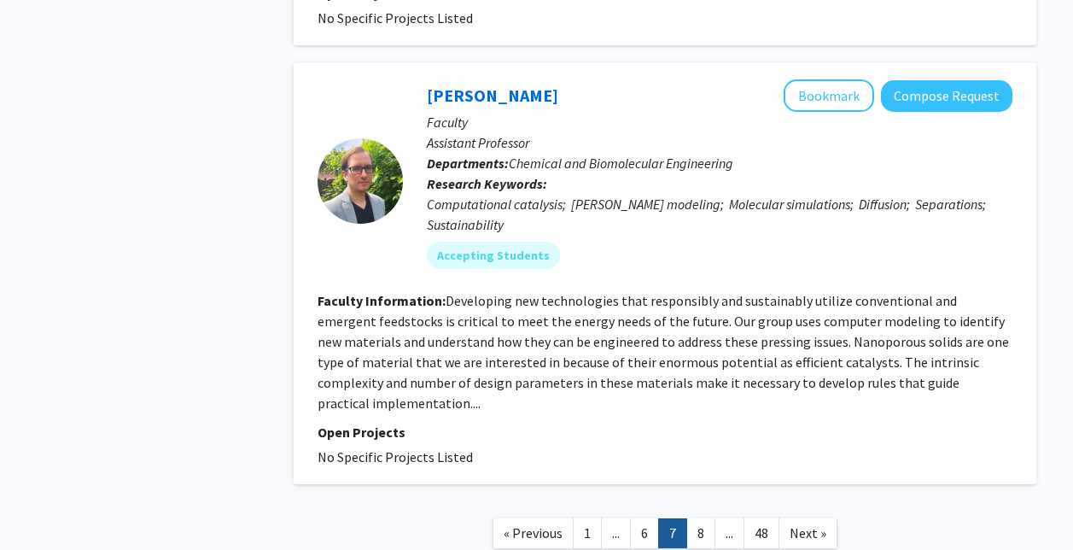
click at [706, 518] on link "8" at bounding box center [700, 533] width 29 height 30
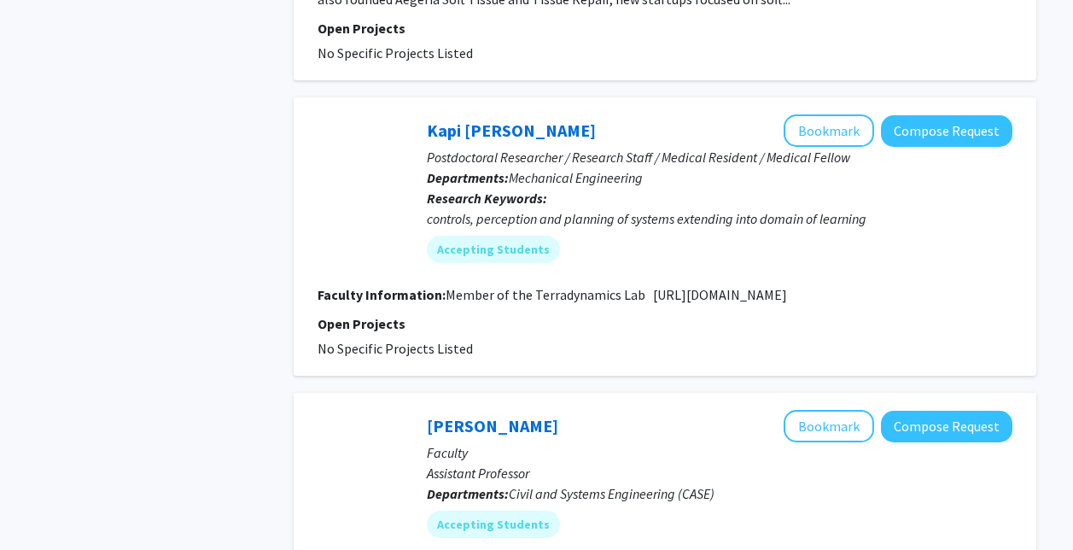
scroll to position [3875, 0]
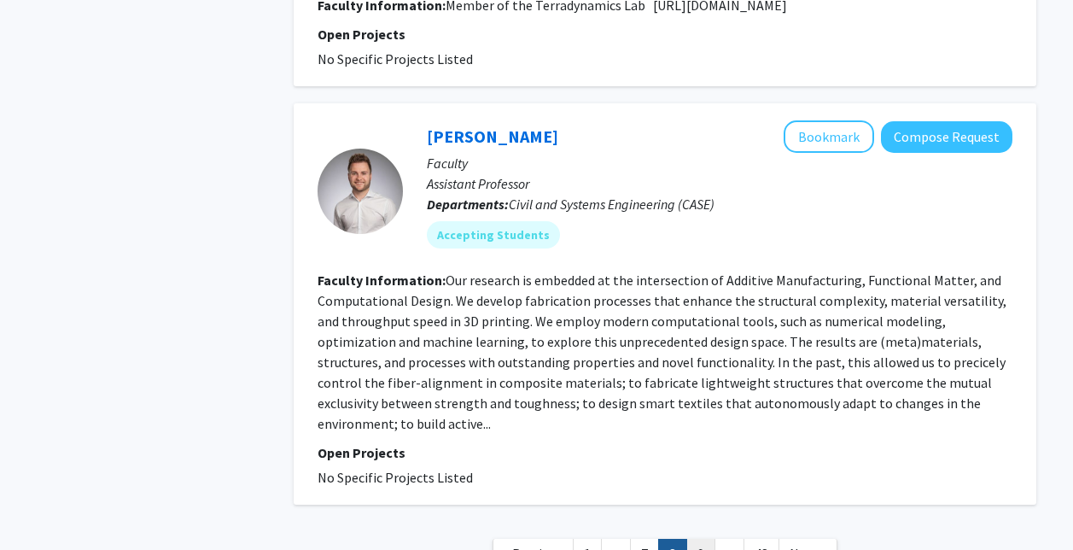
click at [704, 539] on link "9" at bounding box center [700, 554] width 29 height 30
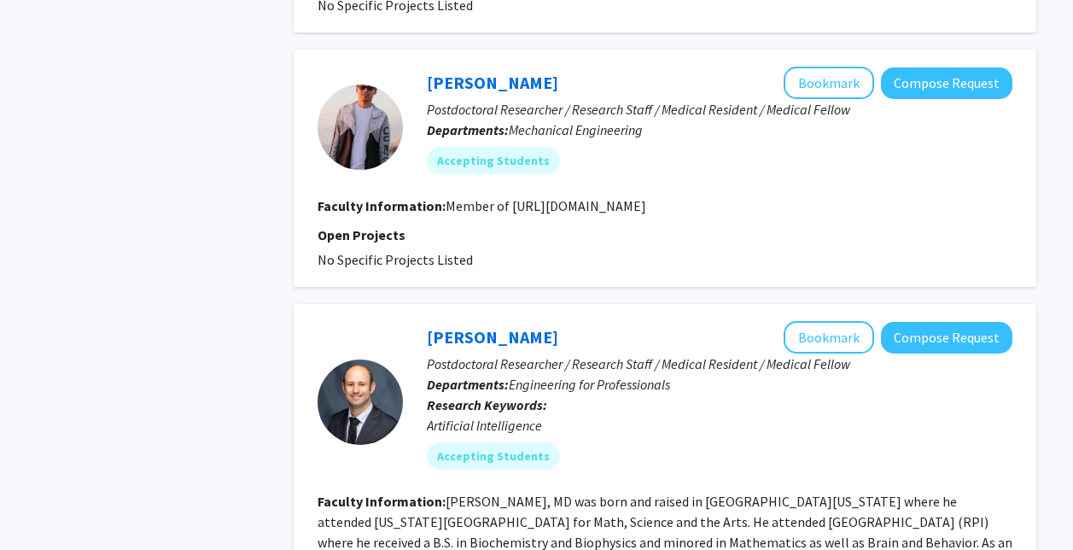
scroll to position [3526, 0]
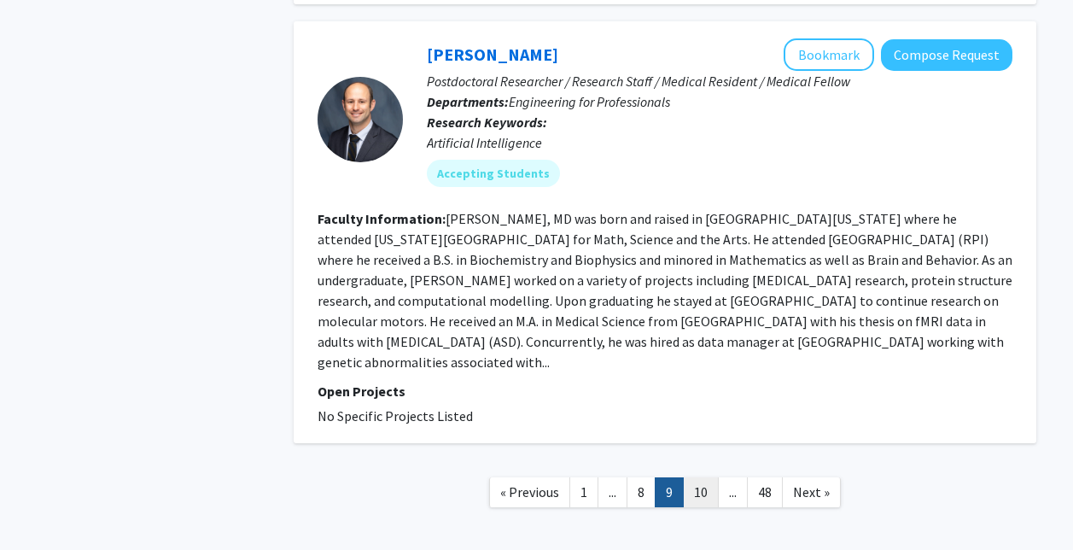
click at [700, 477] on link "10" at bounding box center [701, 492] width 36 height 30
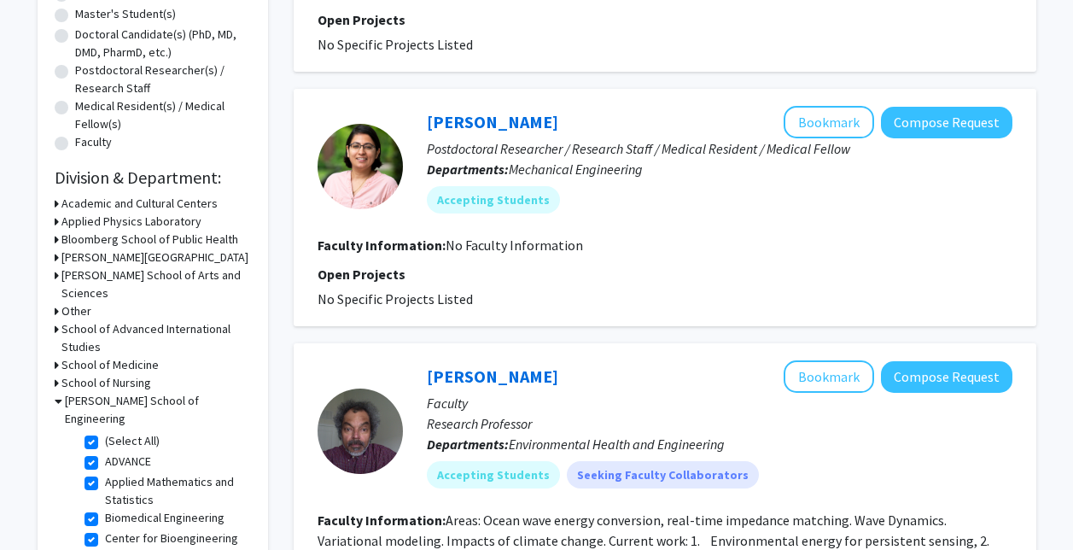
scroll to position [194, 0]
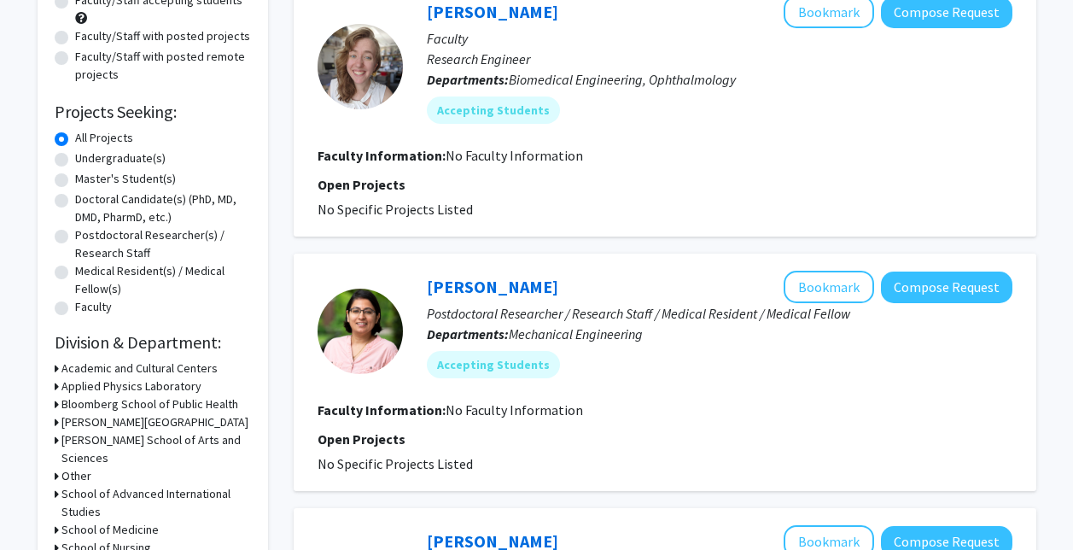
click at [153, 160] on label "Undergraduate(s)" at bounding box center [120, 158] width 90 height 18
click at [86, 160] on input "Undergraduate(s)" at bounding box center [80, 154] width 11 height 11
radio input "true"
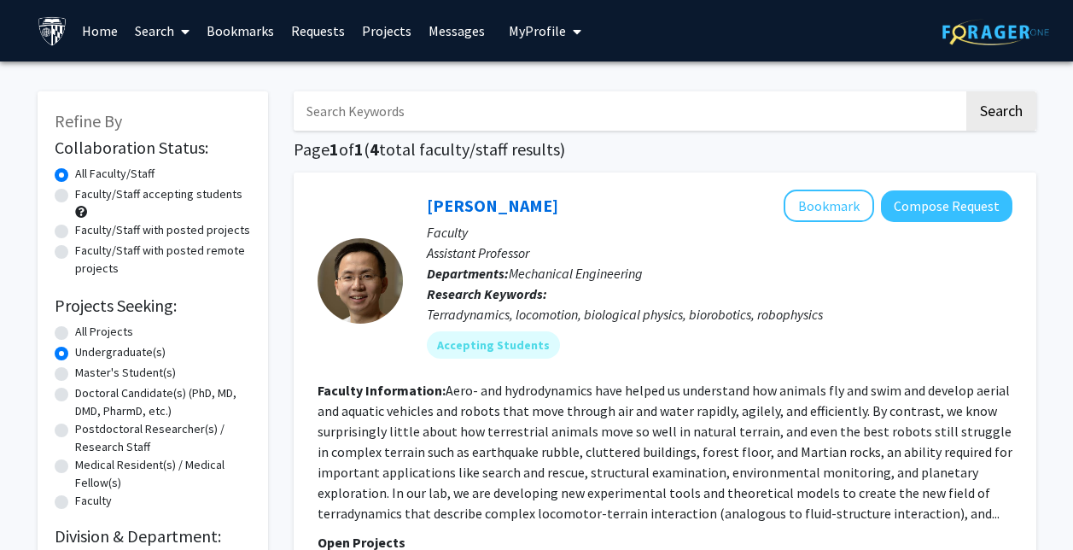
click at [111, 330] on label "All Projects" at bounding box center [104, 332] width 58 height 18
click at [86, 330] on input "All Projects" at bounding box center [80, 328] width 11 height 11
radio input "true"
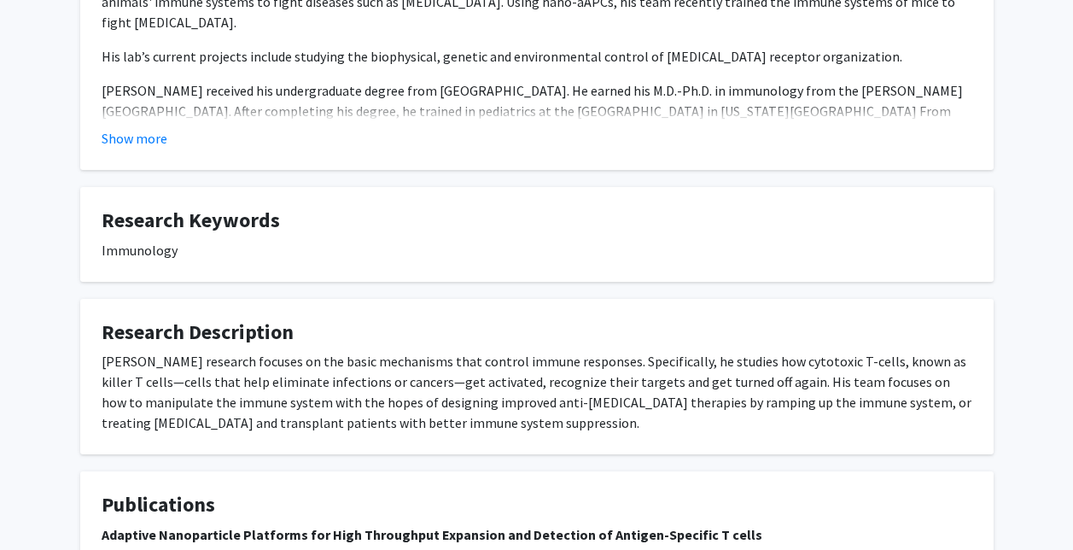
scroll to position [512, 0]
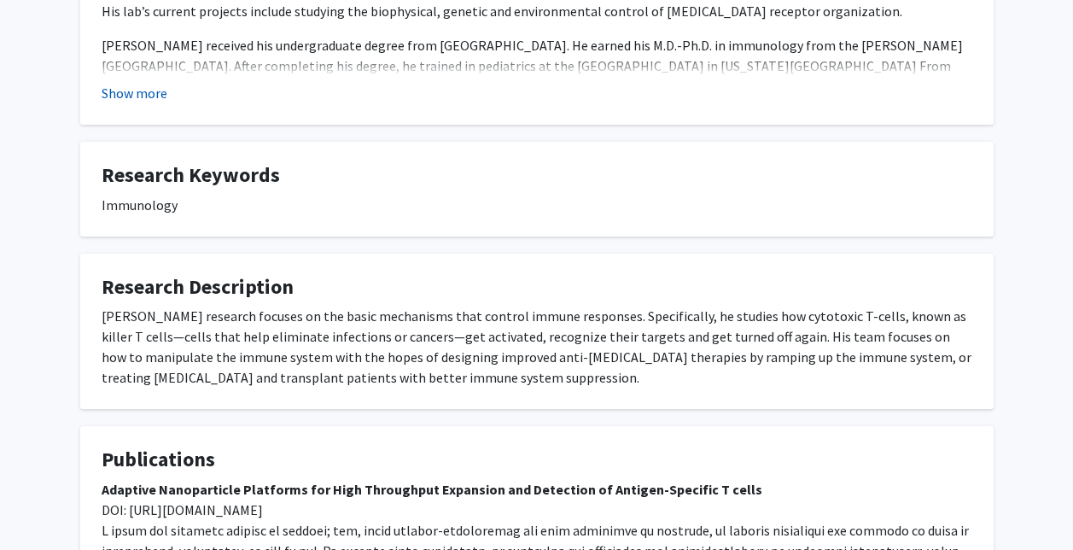
click at [133, 97] on button "Show more" at bounding box center [135, 93] width 66 height 20
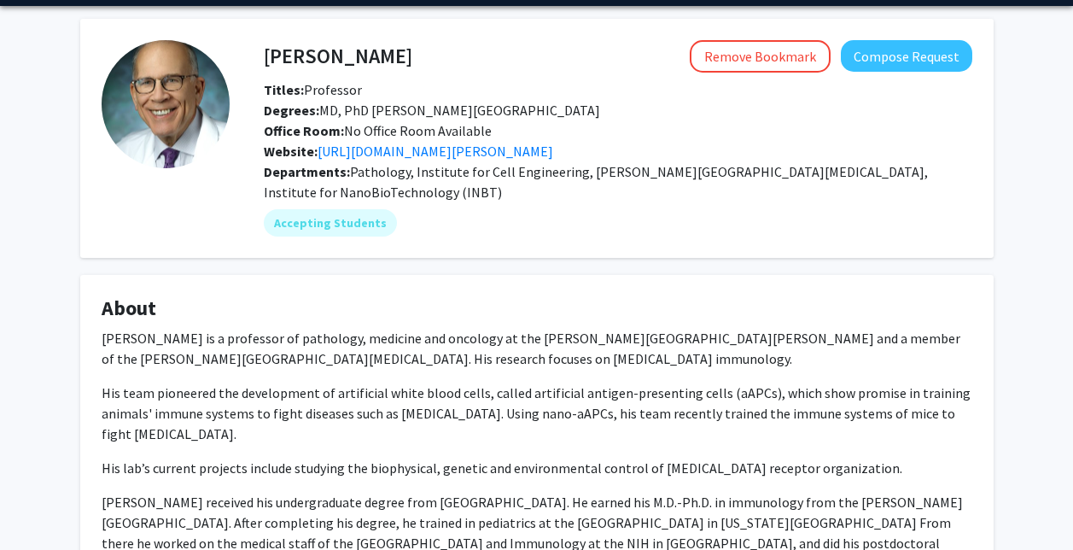
scroll to position [0, 0]
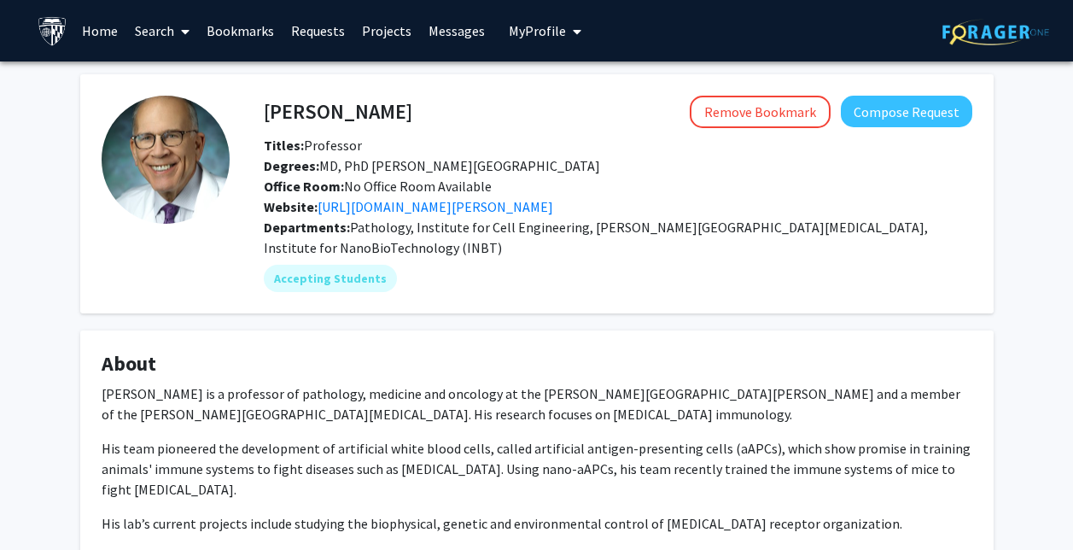
click at [388, 219] on span "Pathology, Institute for Cell Engineering, Sidney Kimmel Comprehensive Cancer C…" at bounding box center [596, 238] width 664 height 38
click at [390, 214] on link "https://labs.pathology.jhu.edu/schneck/" at bounding box center [436, 206] width 236 height 17
click at [734, 111] on button "Remove Bookmark" at bounding box center [760, 112] width 141 height 32
click at [223, 42] on link "Bookmarks" at bounding box center [240, 31] width 85 height 60
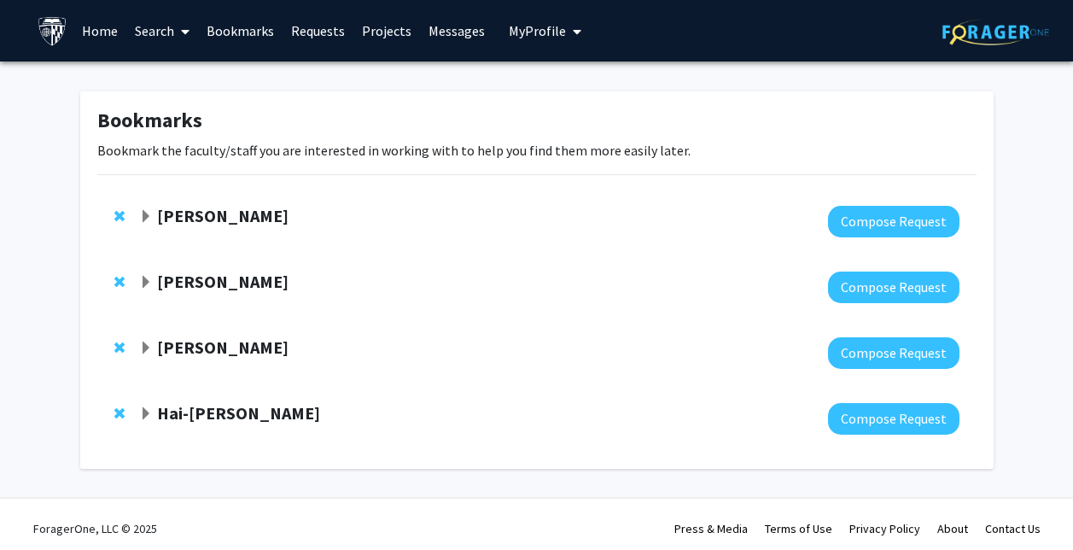
click at [230, 202] on div "Anthony K. L. Leung Compose Request" at bounding box center [536, 222] width 879 height 66
click at [239, 214] on strong "Anthony K. L. Leung" at bounding box center [222, 215] width 131 height 21
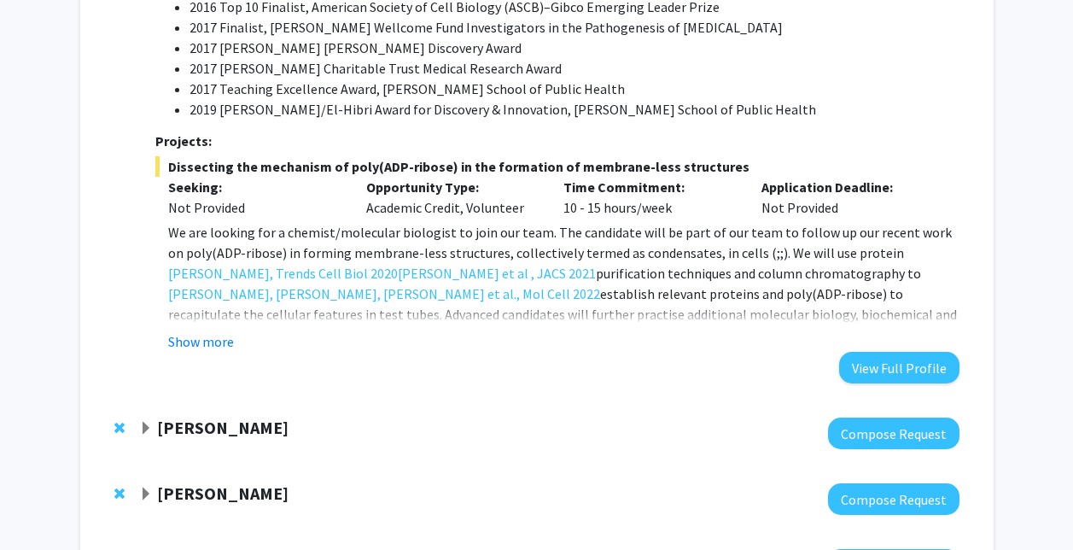
scroll to position [1283, 0]
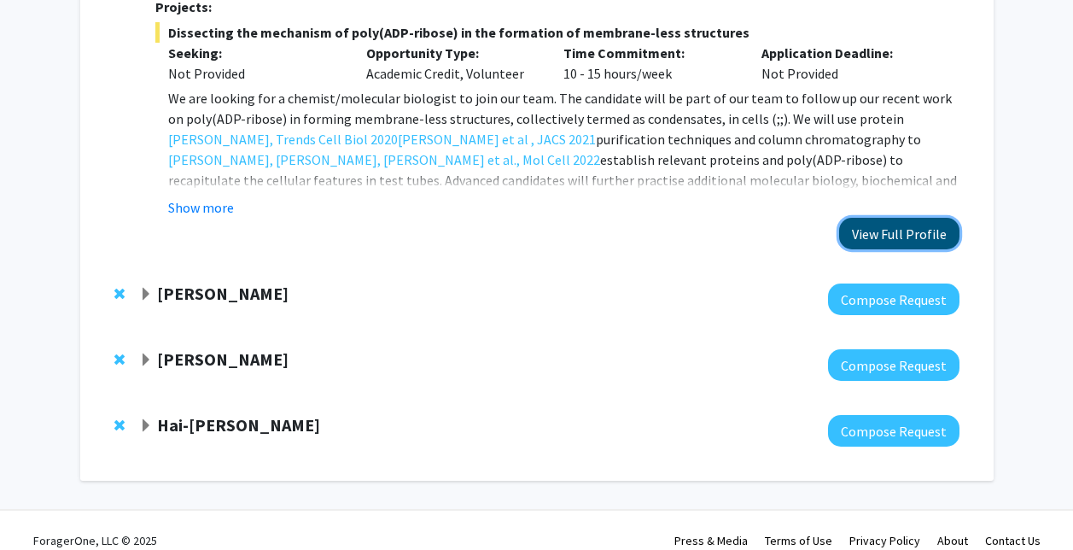
click at [928, 218] on button "View Full Profile" at bounding box center [899, 234] width 120 height 32
click at [166, 283] on strong "Denis Wirtz" at bounding box center [222, 293] width 131 height 21
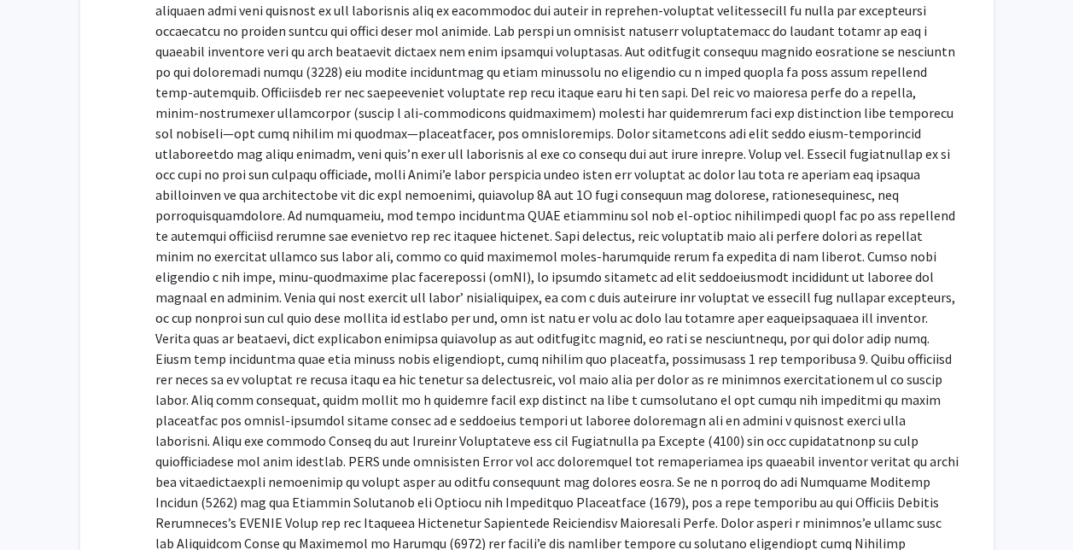
scroll to position [1881, 0]
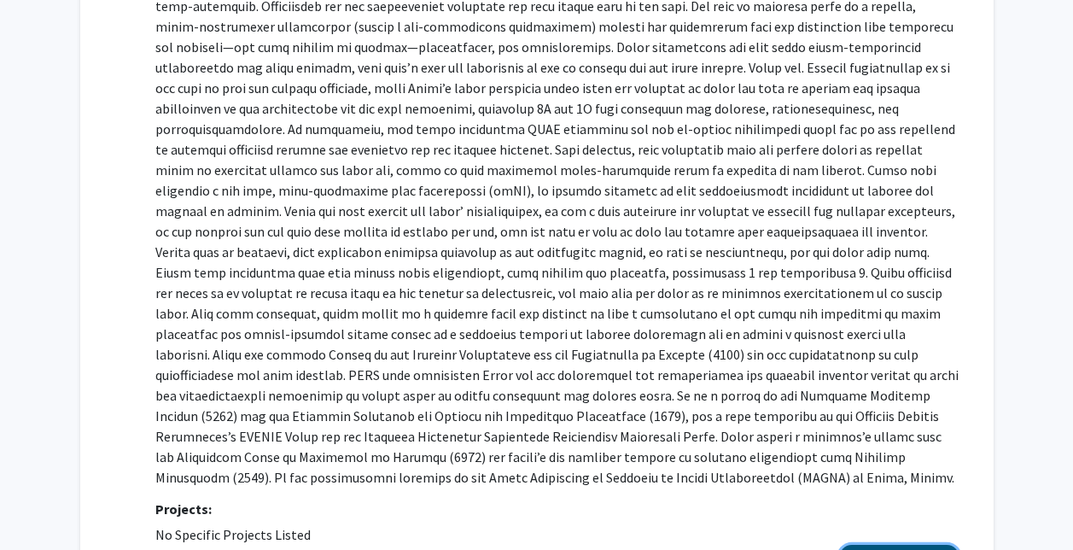
click at [886, 545] on button "View Full Profile" at bounding box center [899, 561] width 120 height 32
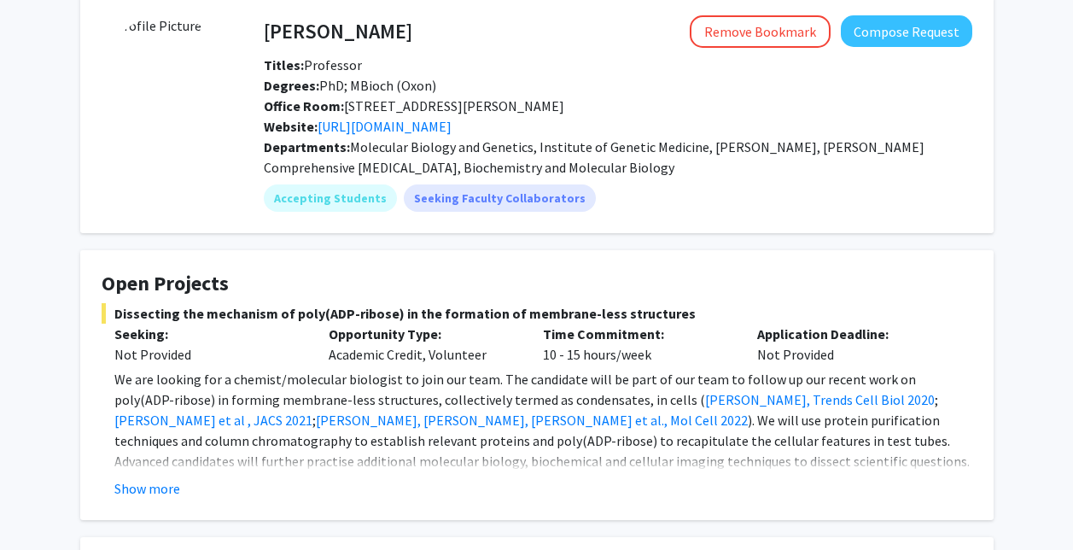
scroll to position [256, 0]
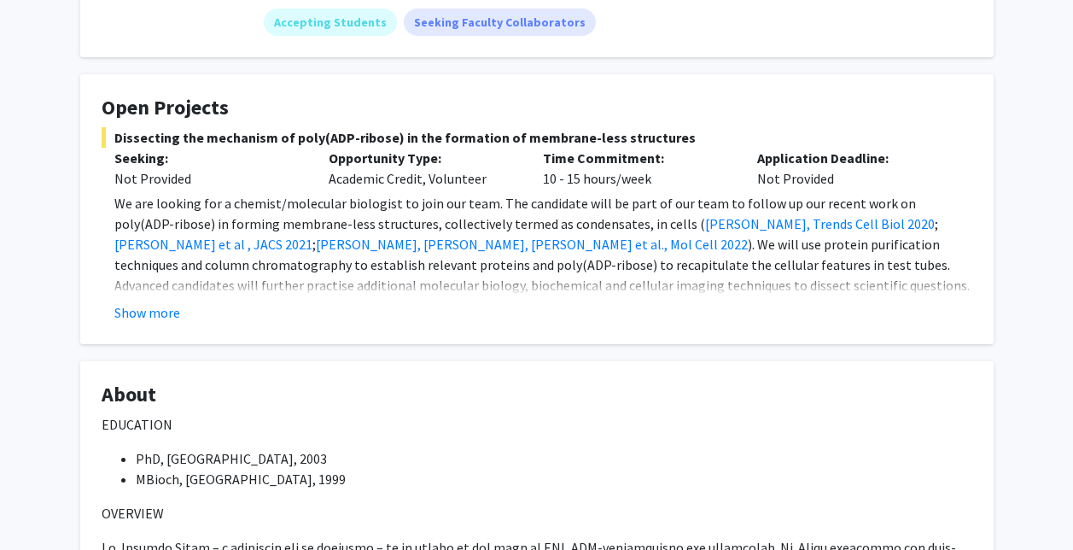
click at [143, 324] on fg-card "Open Projects Dissecting the mechanism of poly(ADP-ribose) in the formation of …" at bounding box center [536, 209] width 913 height 270
click at [157, 312] on button "Show more" at bounding box center [147, 312] width 66 height 20
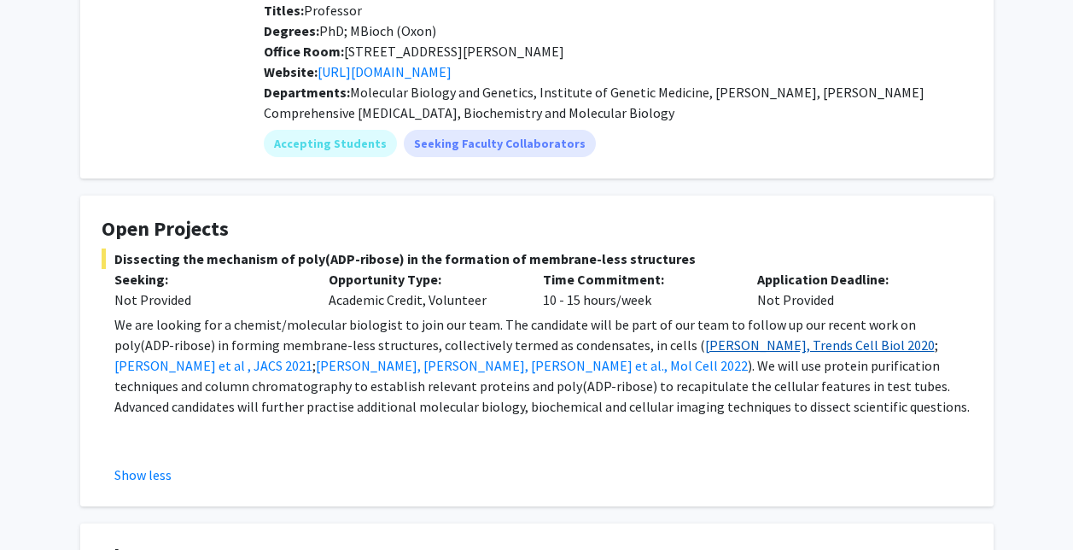
scroll to position [85, 0]
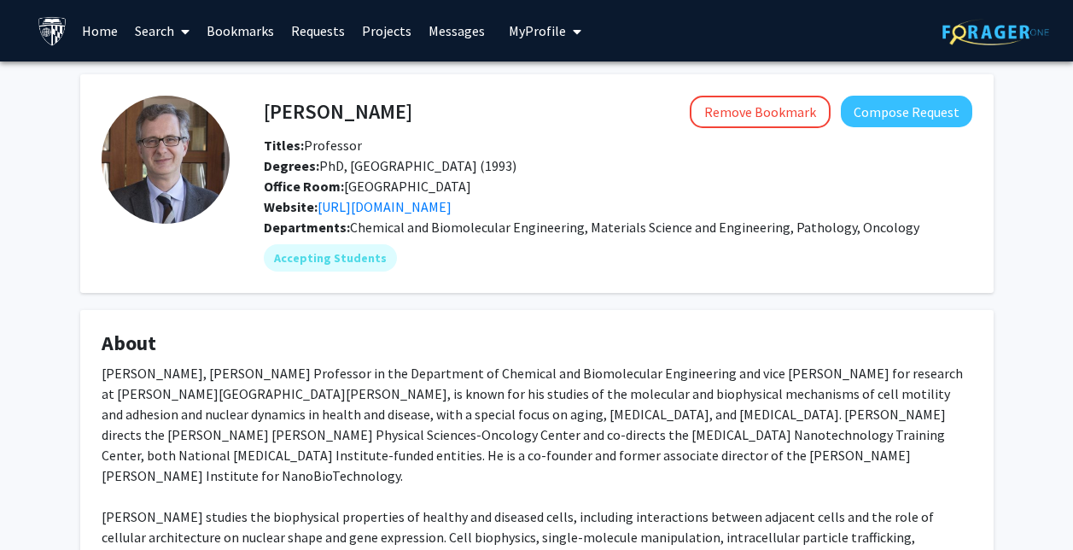
scroll to position [85, 0]
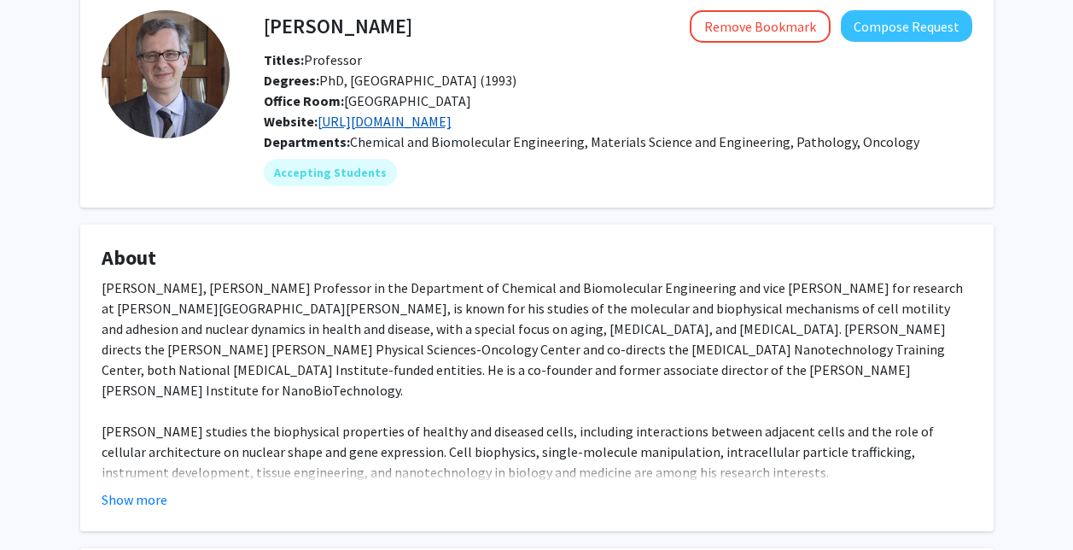
click at [428, 114] on link "[URL][DOMAIN_NAME]" at bounding box center [385, 121] width 134 height 17
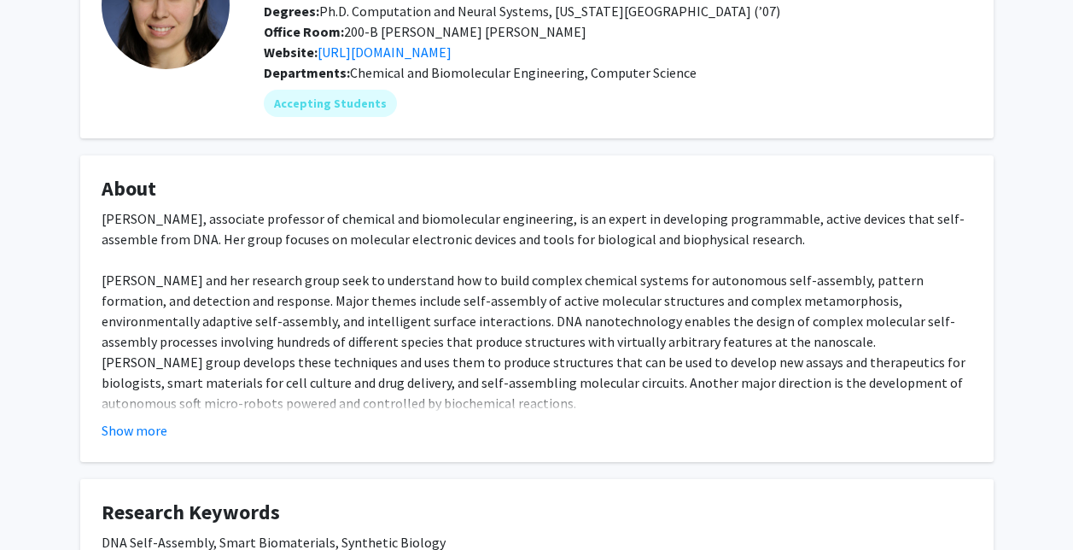
scroll to position [341, 0]
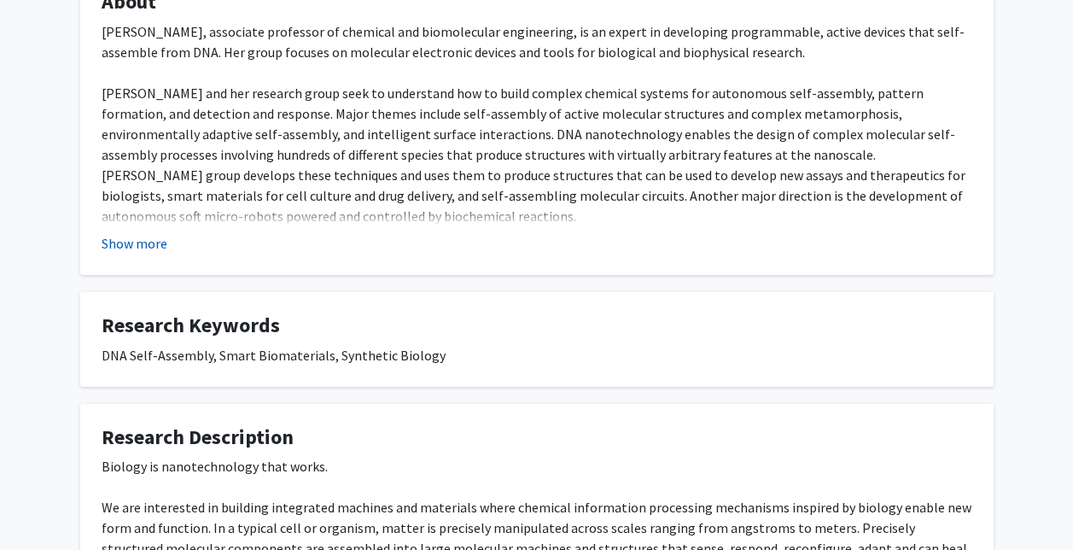
click at [142, 247] on button "Show more" at bounding box center [135, 243] width 66 height 20
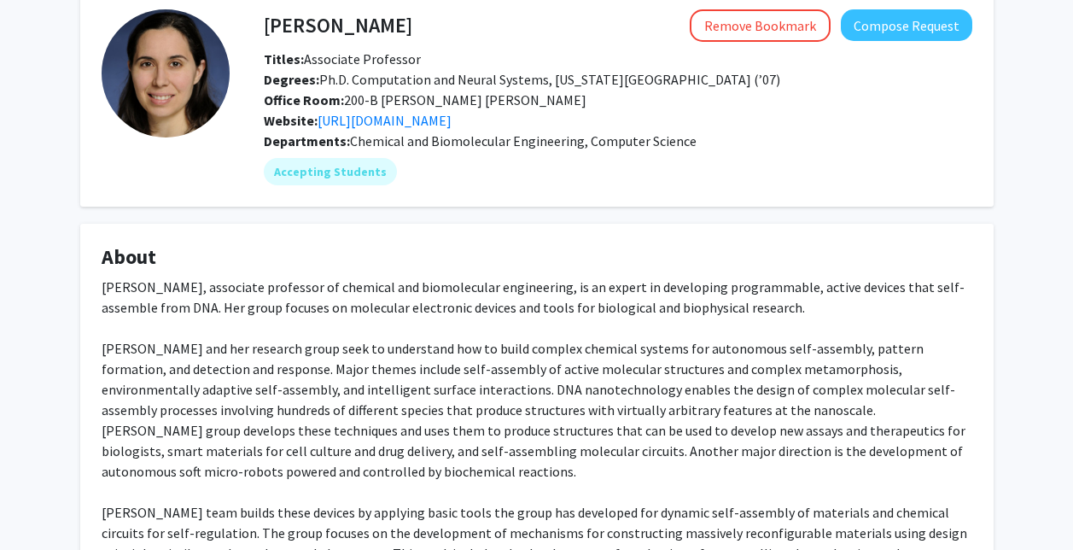
scroll to position [0, 0]
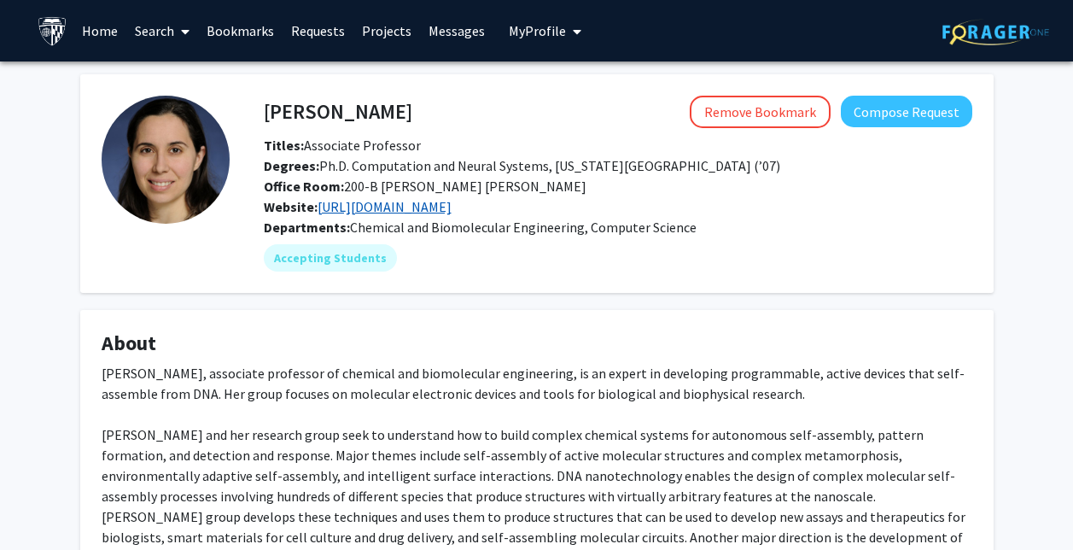
click at [384, 210] on link "[URL][DOMAIN_NAME]" at bounding box center [385, 206] width 134 height 17
